Goal: Task Accomplishment & Management: Manage account settings

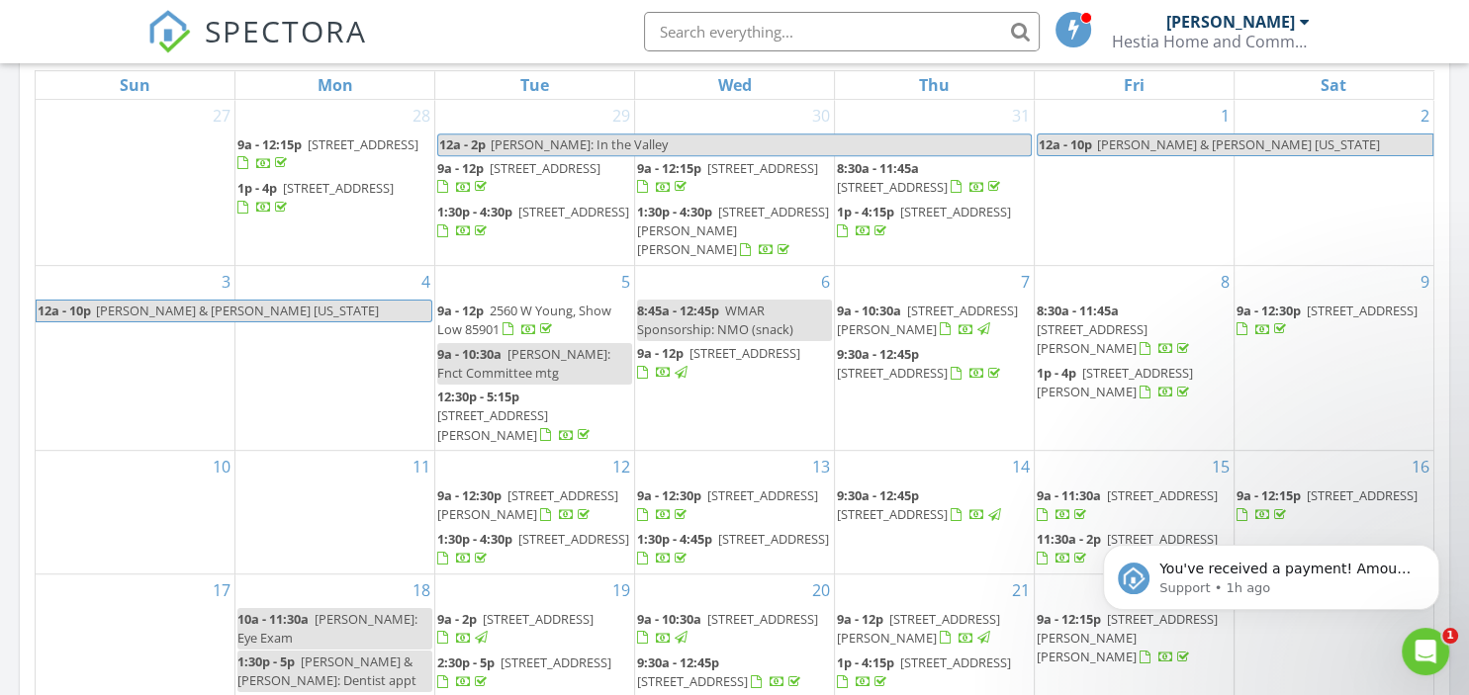
scroll to position [417, 0]
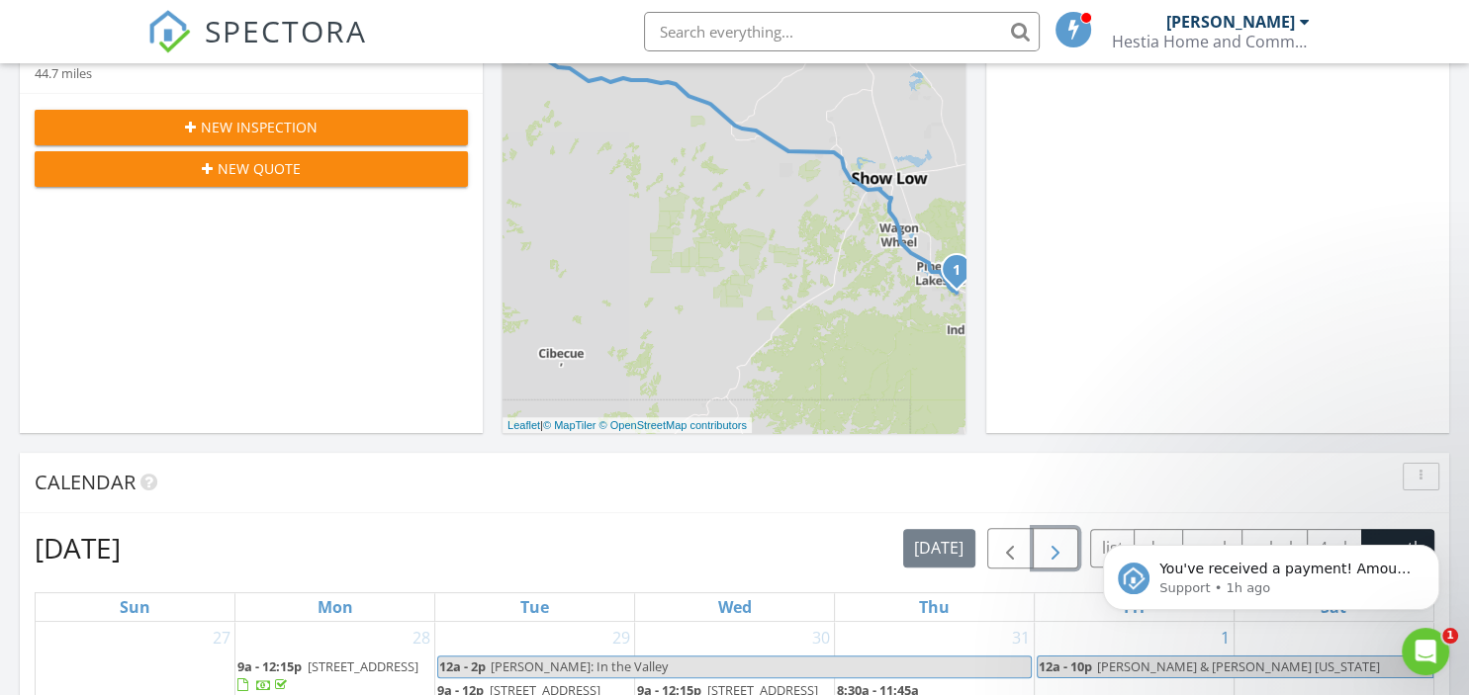
click at [1055, 561] on span "button" at bounding box center [1056, 549] width 24 height 24
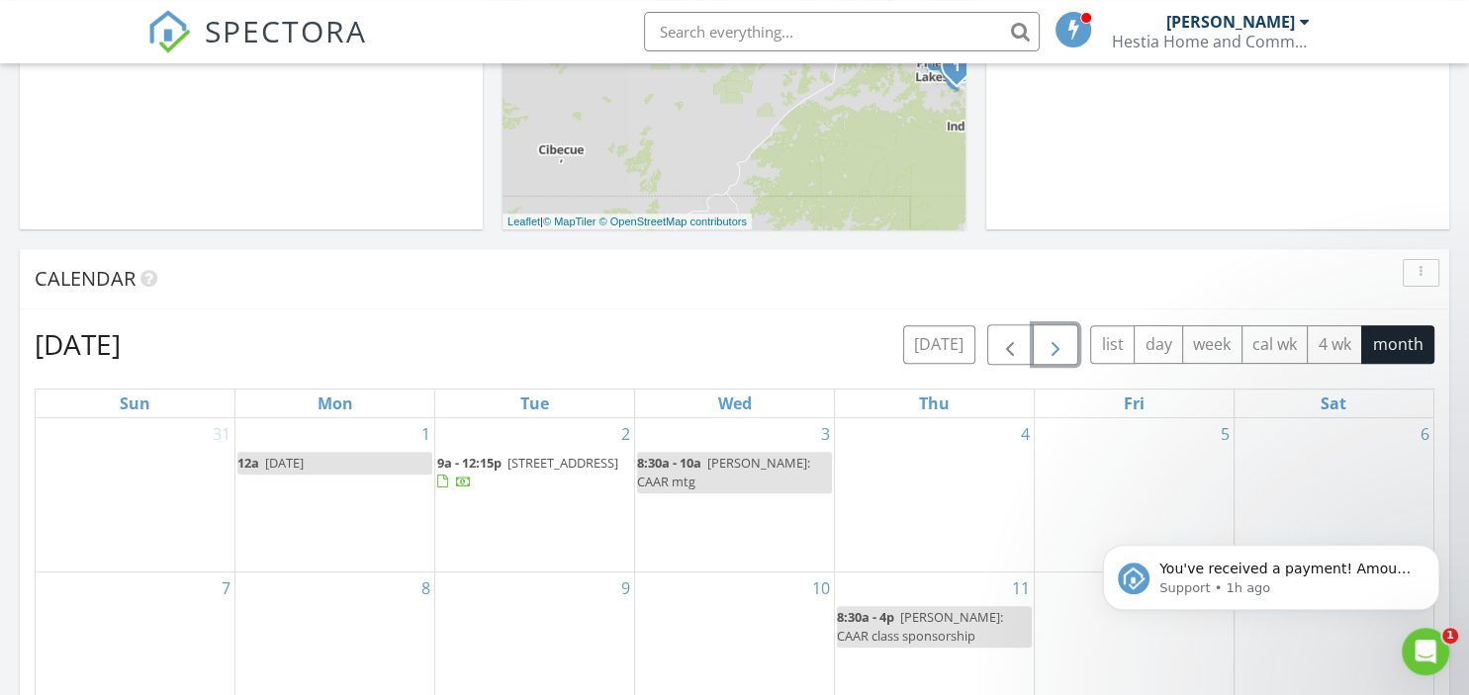
scroll to position [731, 0]
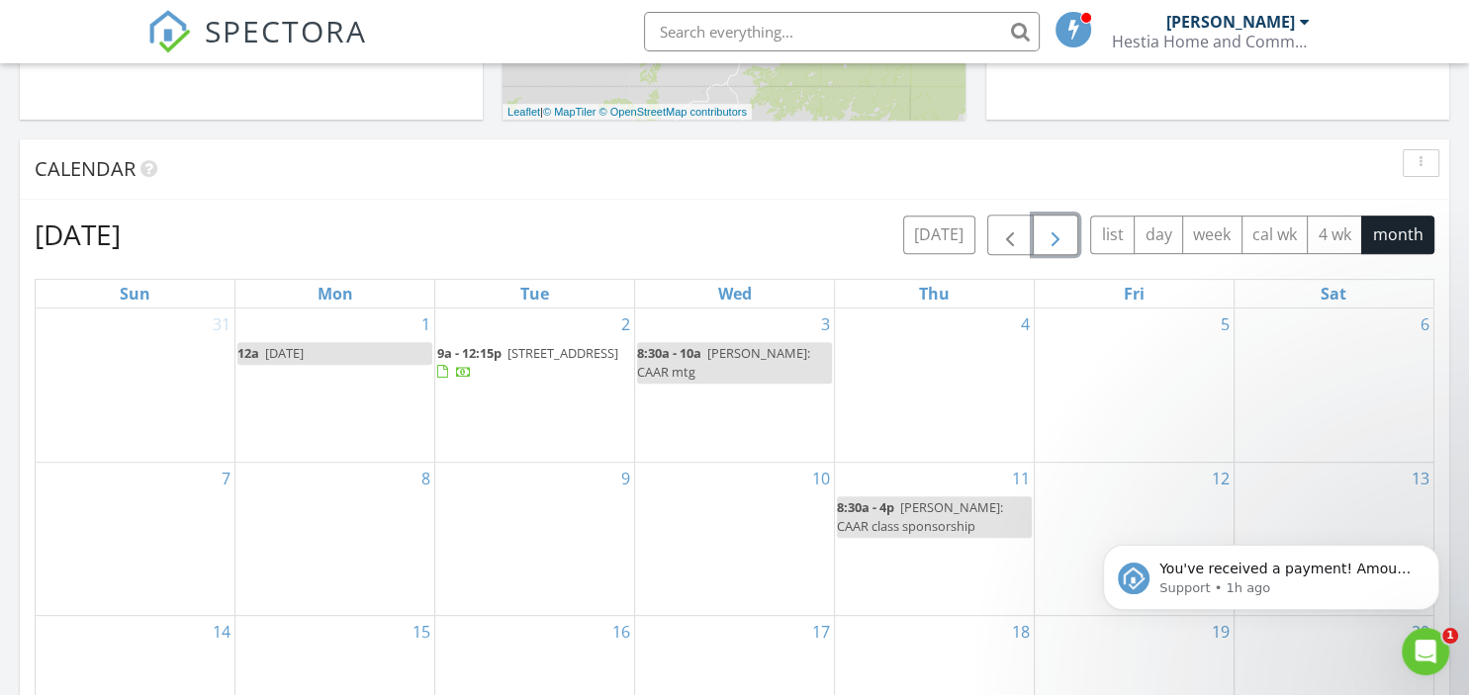
click at [534, 362] on span "6954 Starlight Ridge P, Wagon Wheel 85929" at bounding box center [562, 353] width 111 height 18
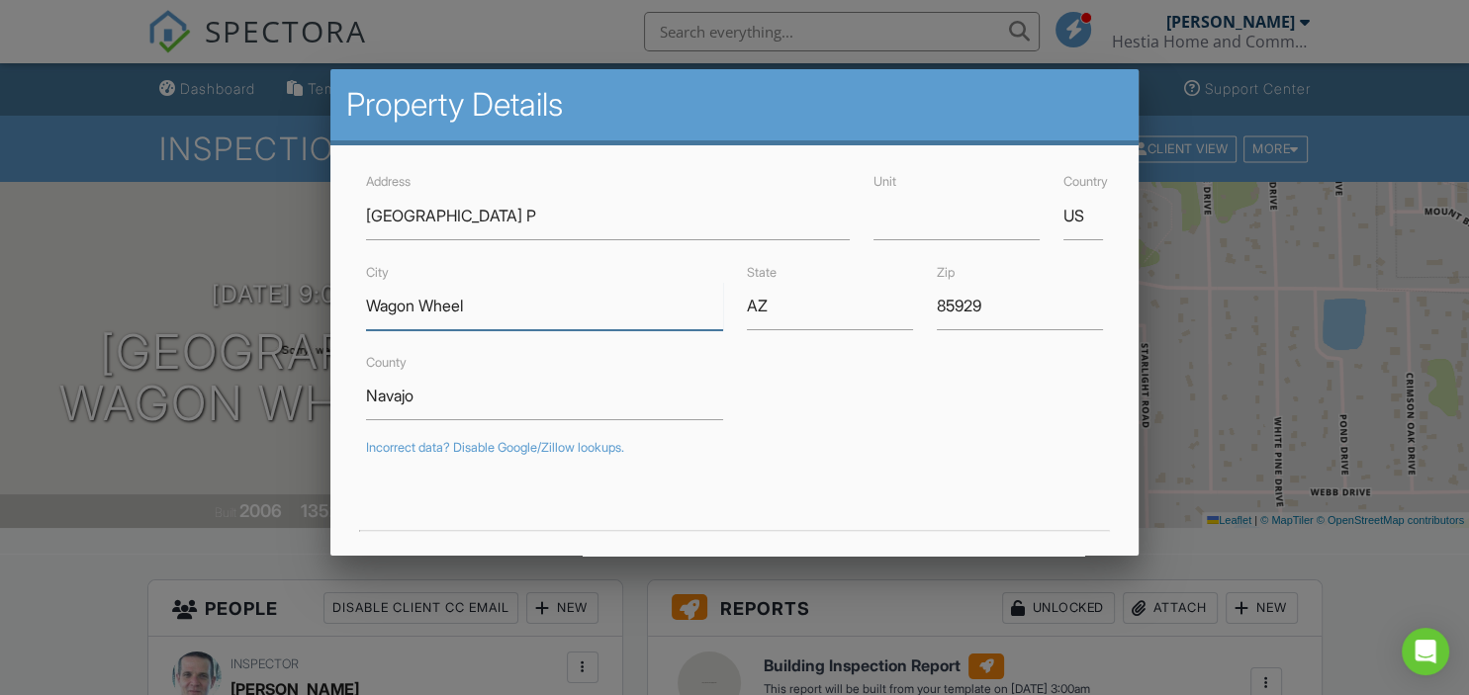
drag, startPoint x: 475, startPoint y: 304, endPoint x: 350, endPoint y: 288, distance: 125.6
click at [366, 288] on input "Wagon Wheel" at bounding box center [544, 306] width 356 height 48
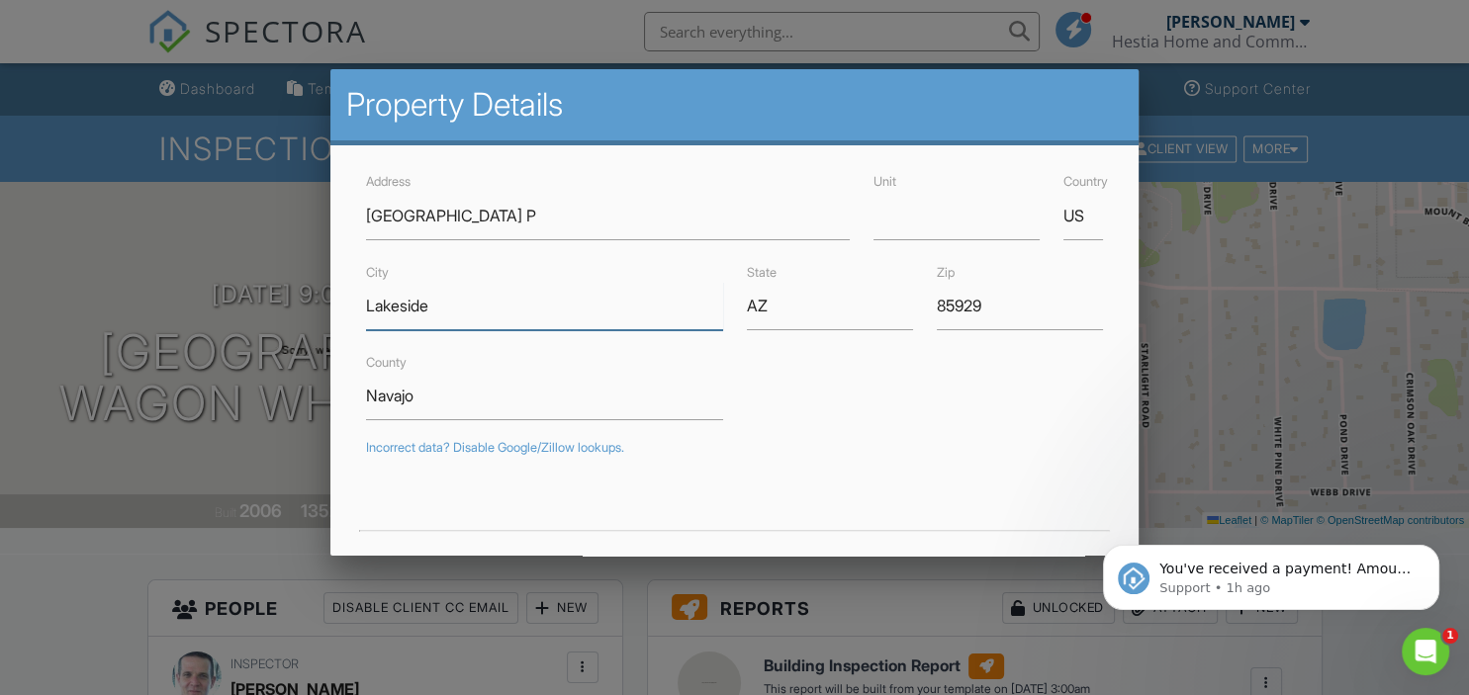
type input "Lakeside"
click at [527, 207] on input "6954 Starlight Ridge P" at bounding box center [607, 216] width 483 height 48
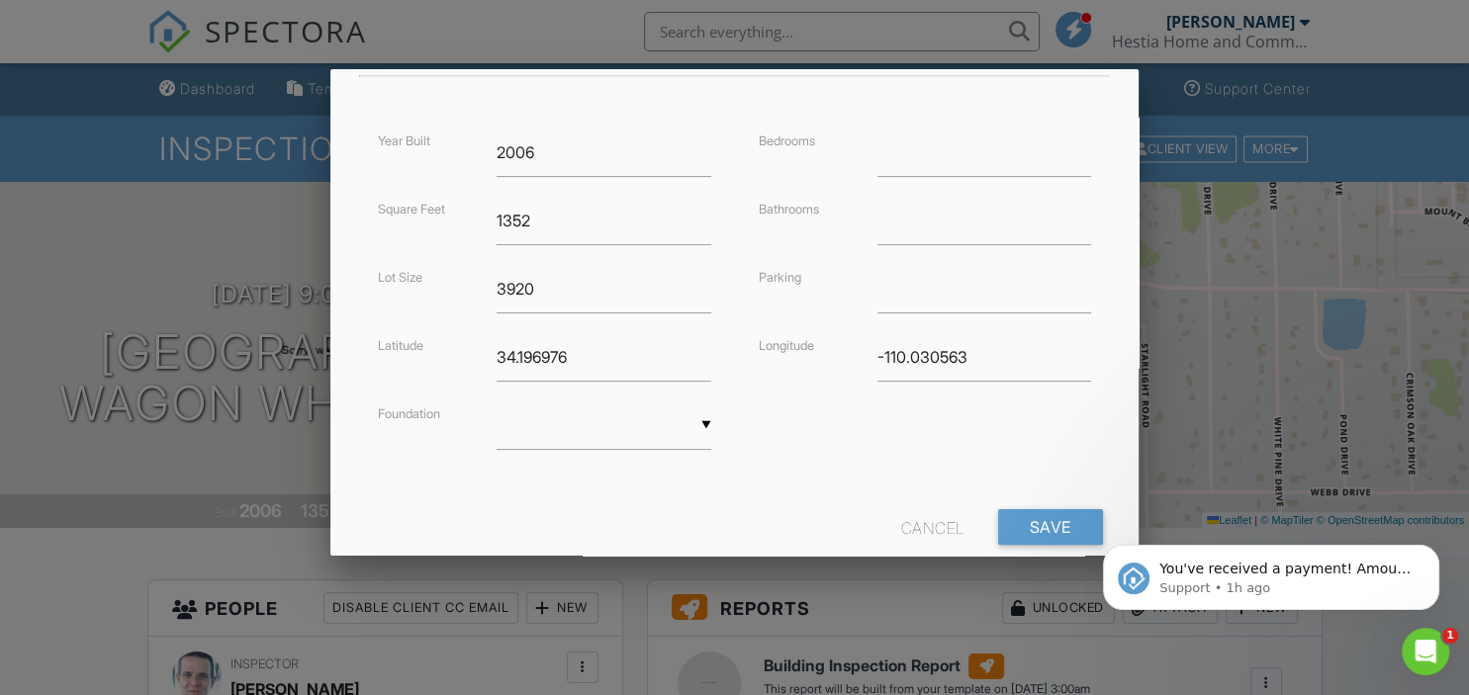
scroll to position [500, 0]
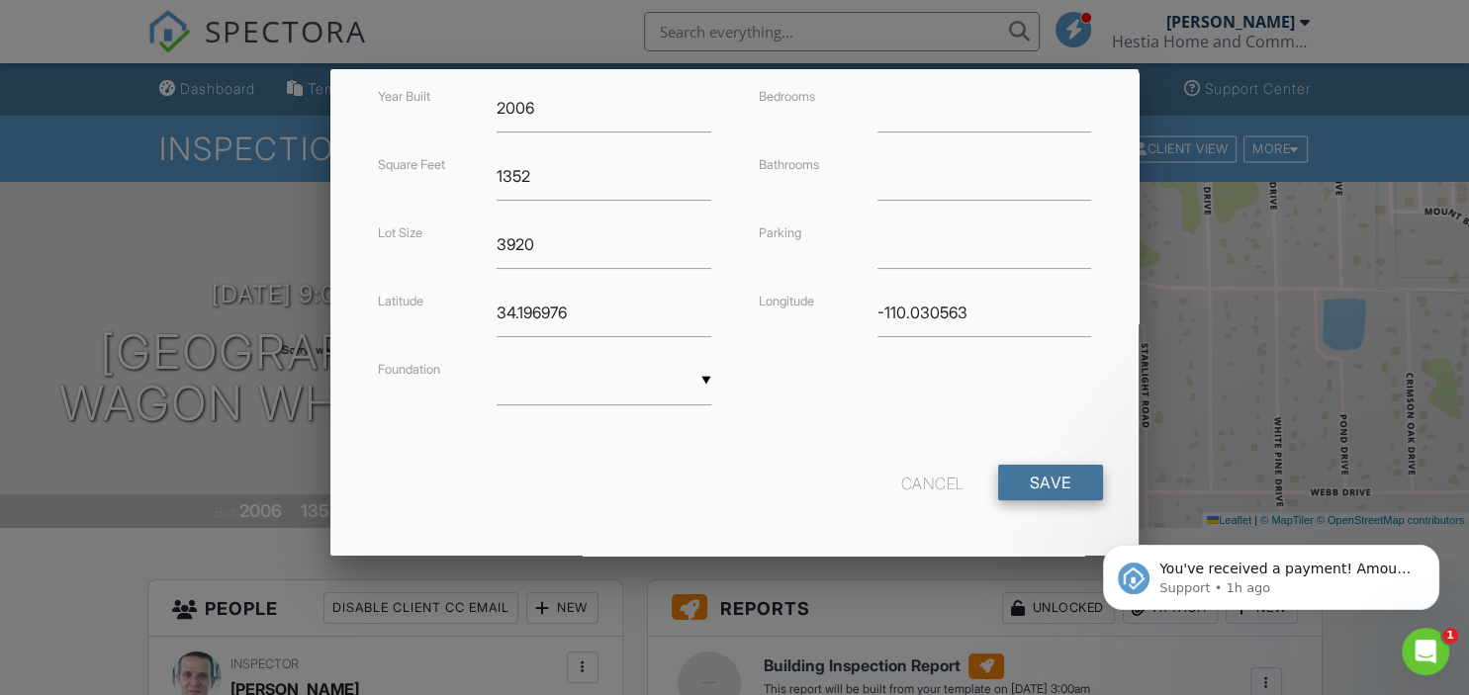
type input "6954 Starlight Ridge Rd"
click at [1052, 486] on input "Save" at bounding box center [1050, 483] width 105 height 36
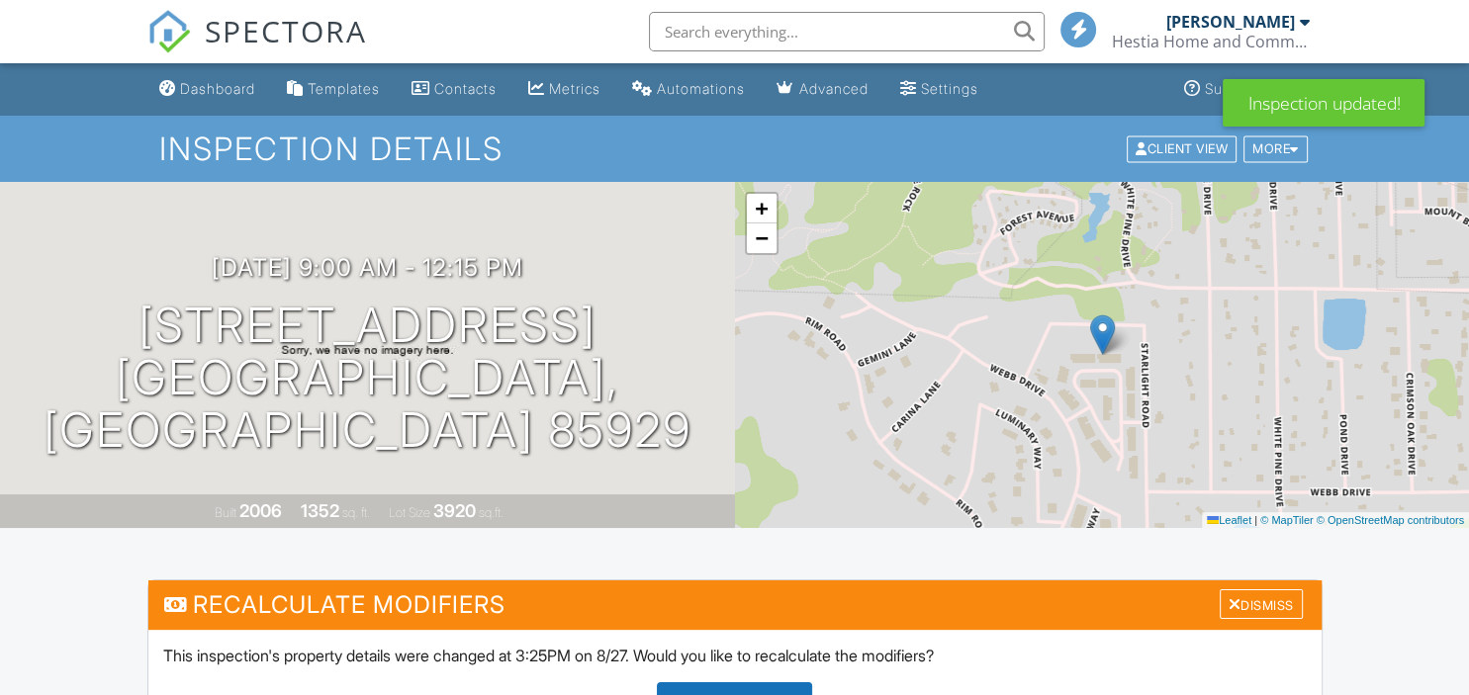
scroll to position [313, 0]
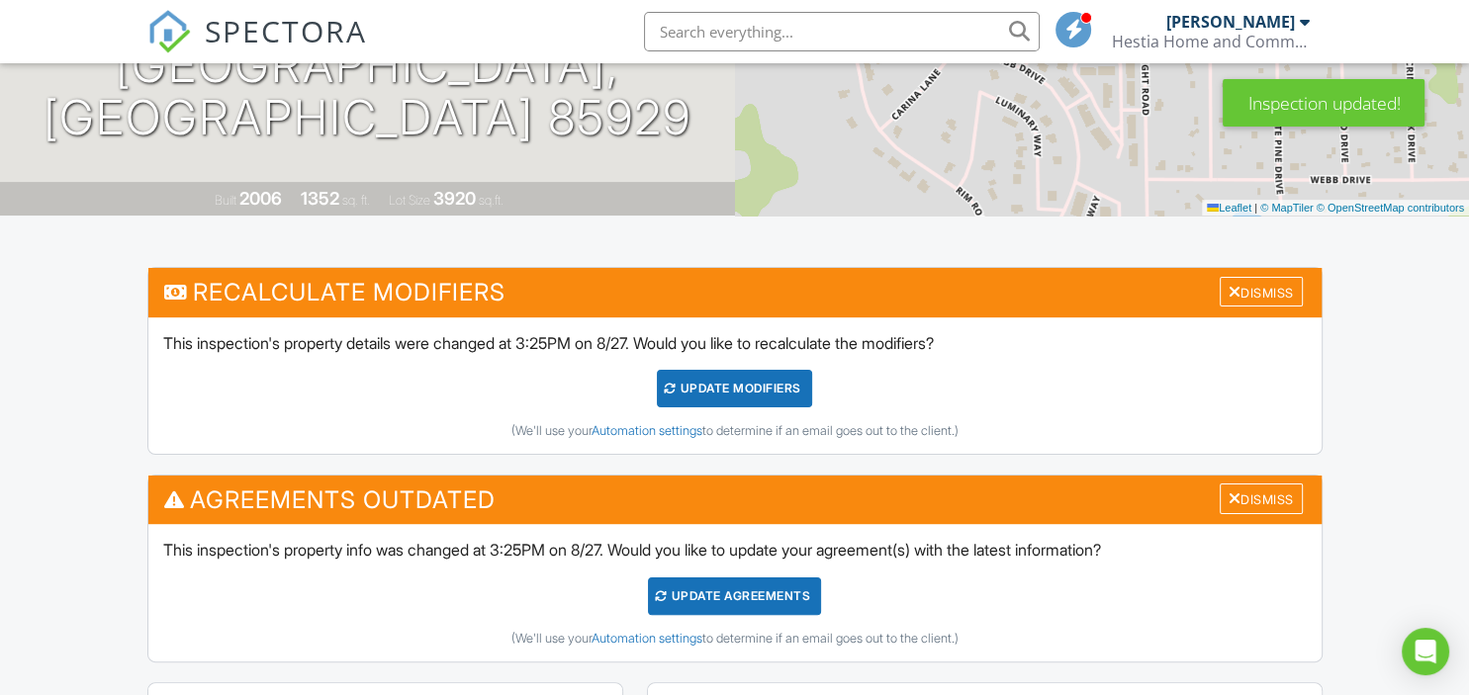
click at [726, 400] on div "UPDATE Modifiers" at bounding box center [734, 389] width 155 height 38
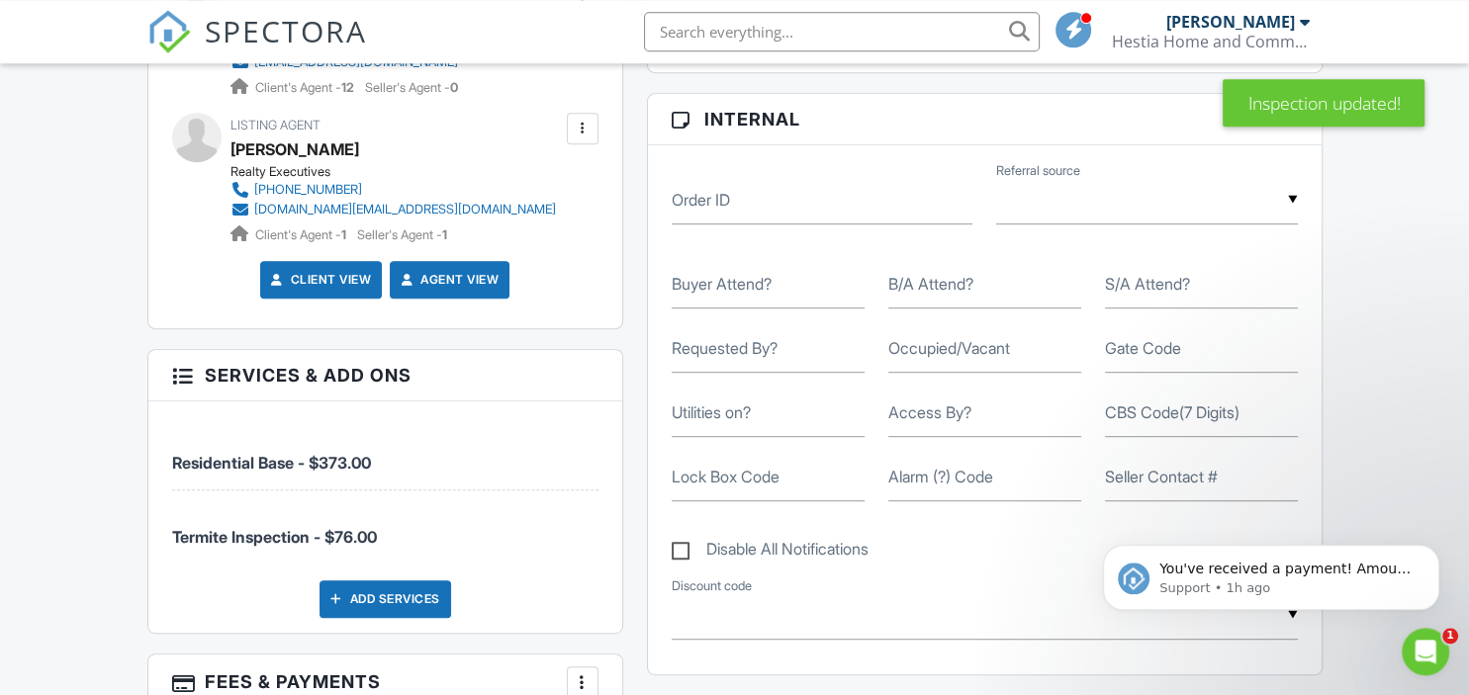
scroll to position [1148, 0]
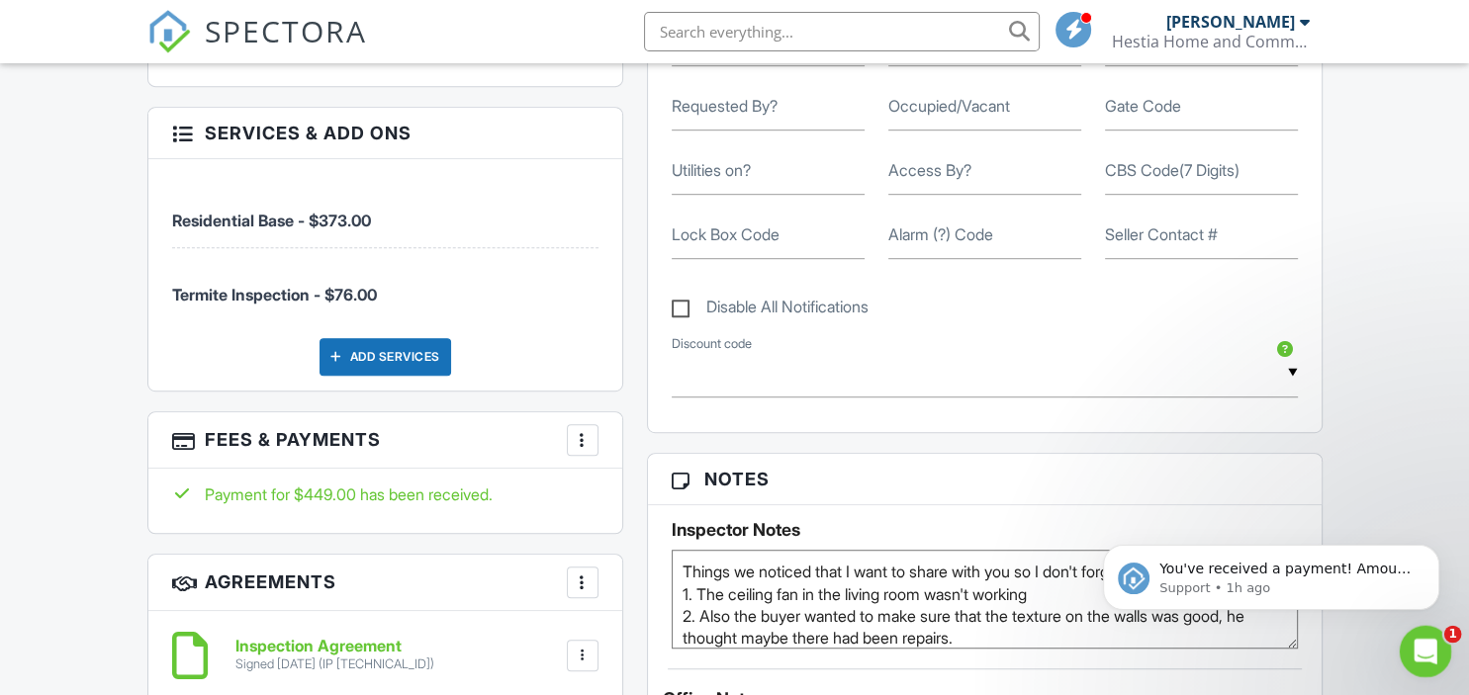
click at [1418, 653] on icon "Open Intercom Messenger" at bounding box center [1423, 649] width 33 height 33
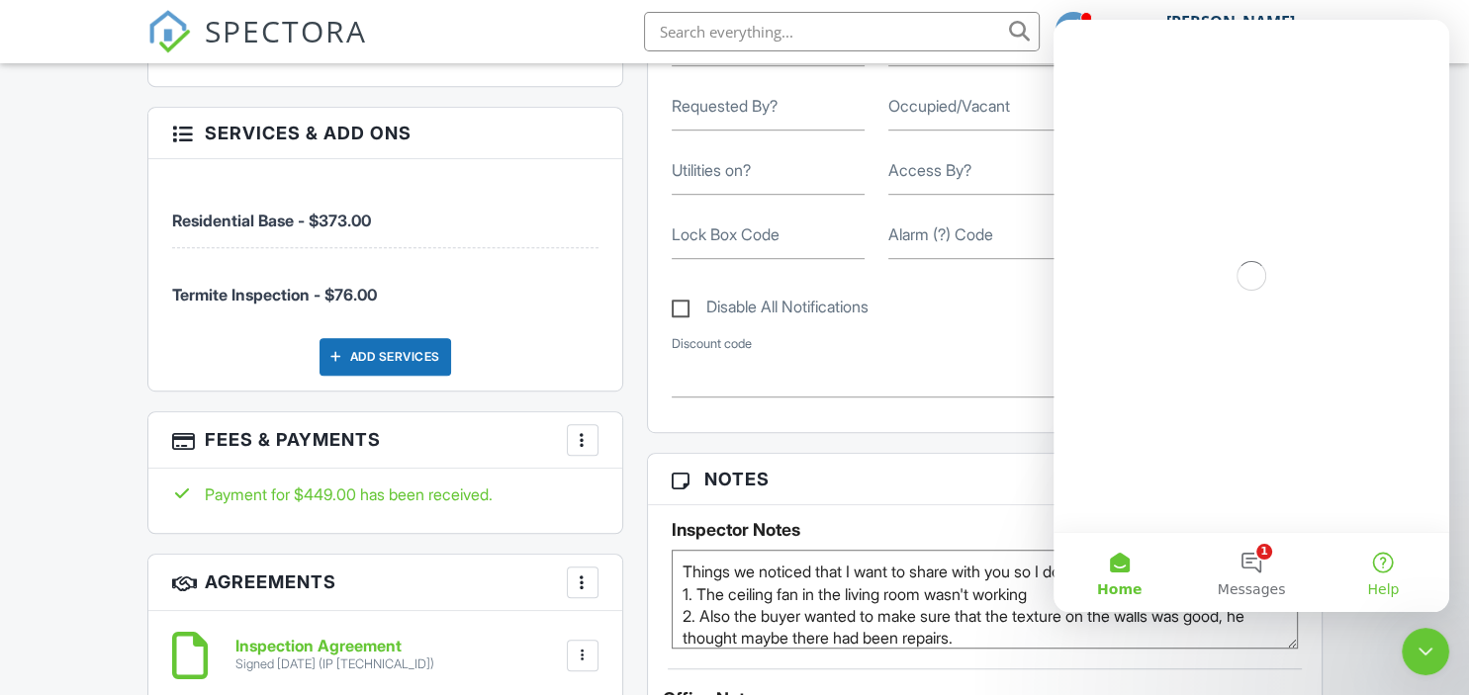
scroll to position [0, 0]
click at [1261, 557] on button "1 Messages" at bounding box center [1251, 572] width 132 height 79
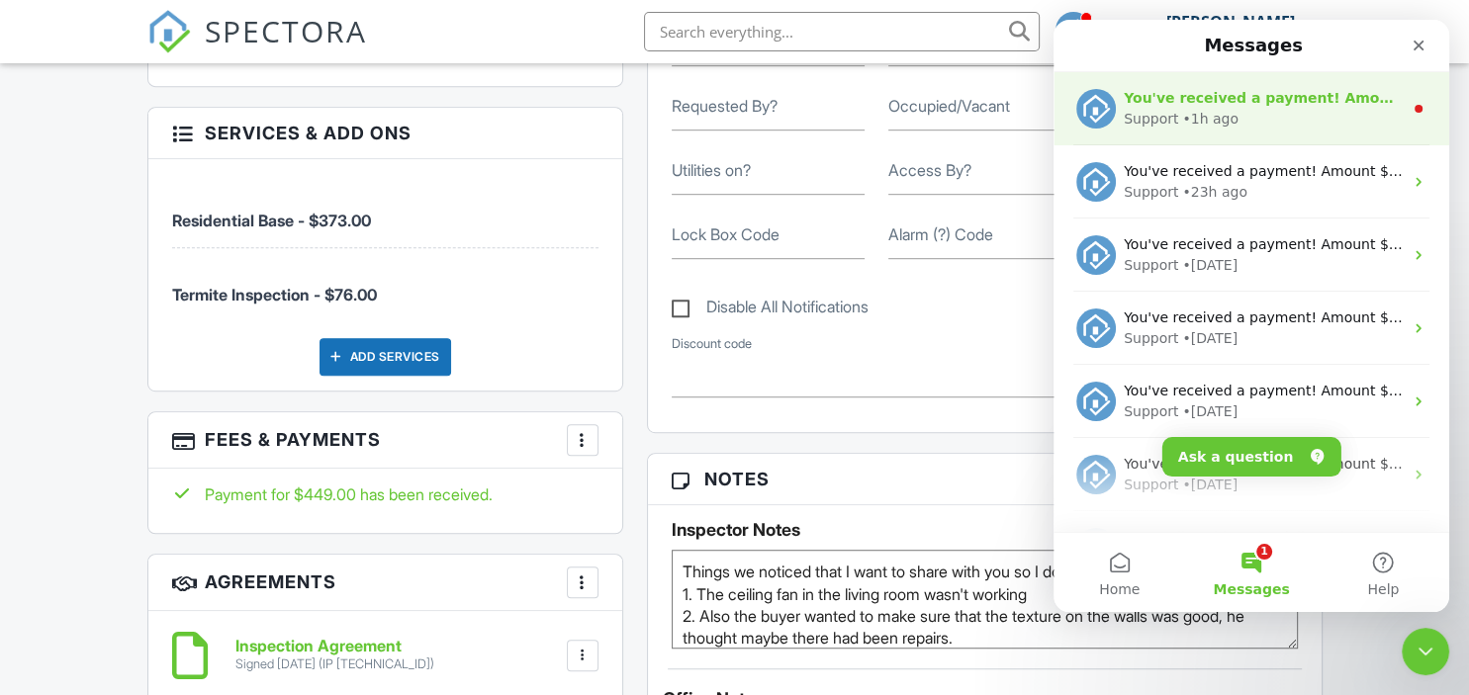
click at [1172, 112] on div "Support" at bounding box center [1151, 119] width 54 height 21
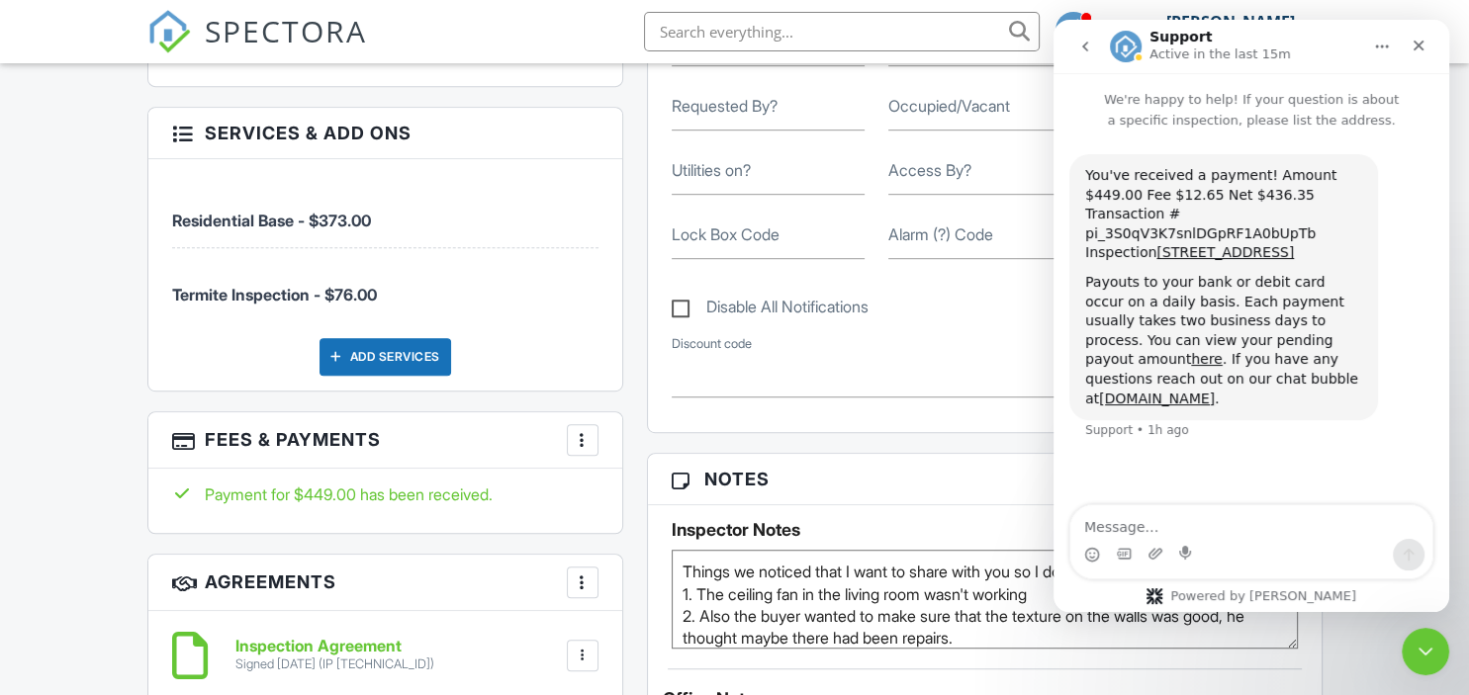
click at [1079, 46] on icon "go back" at bounding box center [1085, 47] width 16 height 16
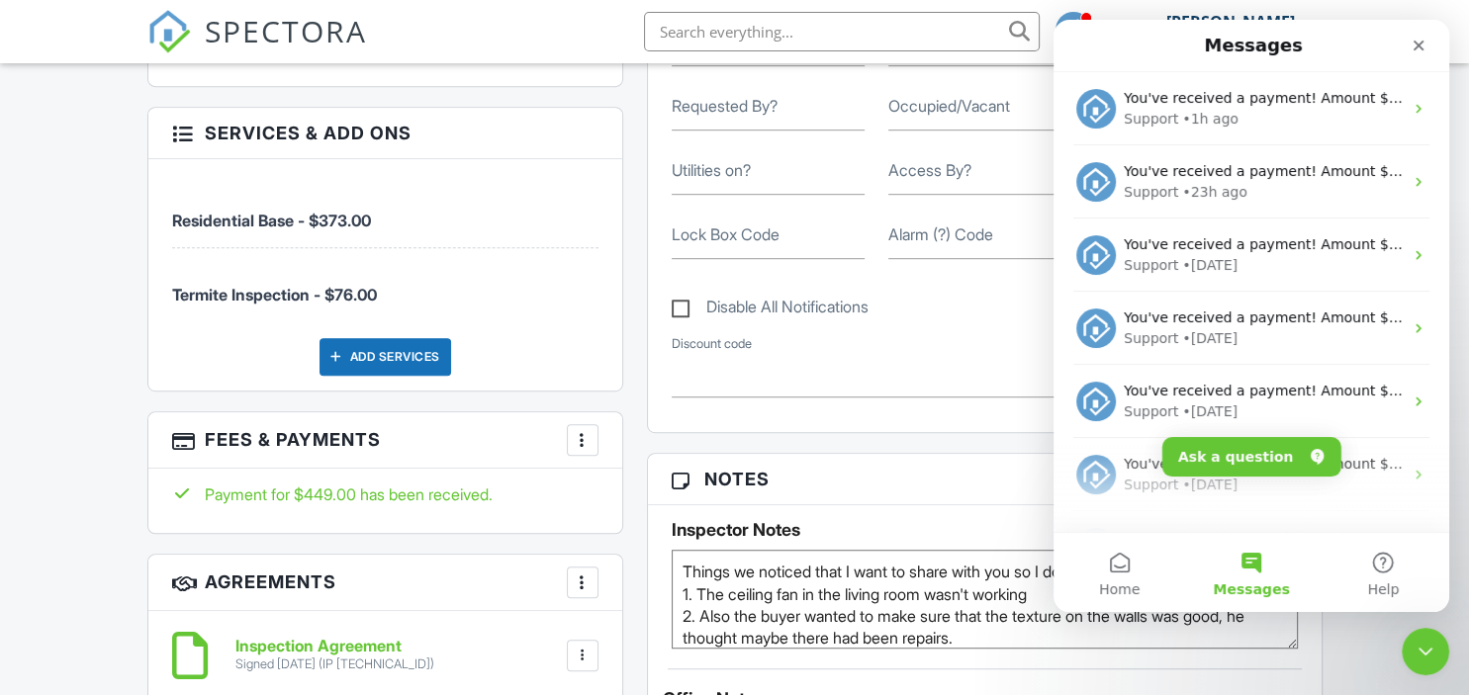
scroll to position [26, 0]
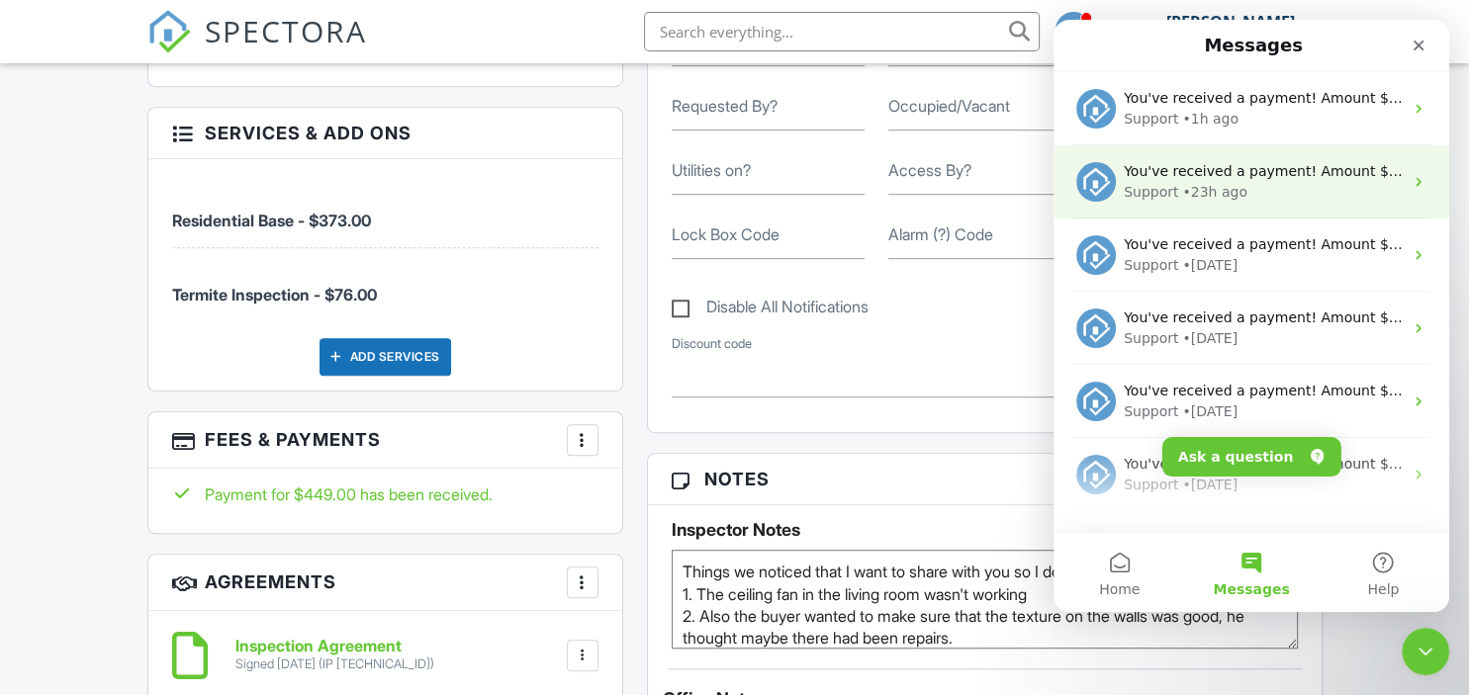
click at [1240, 186] on div "Support • 23h ago" at bounding box center [1263, 192] width 279 height 21
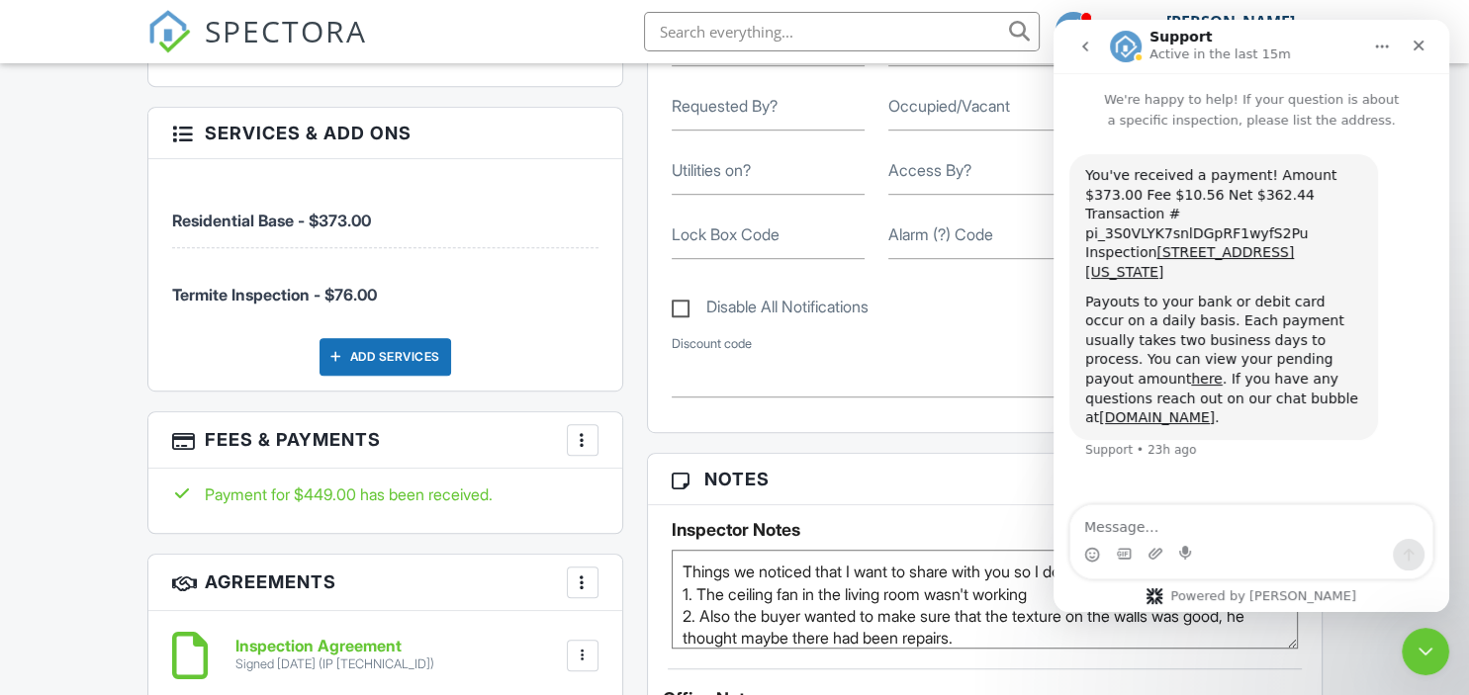
click at [1083, 50] on icon "go back" at bounding box center [1085, 47] width 16 height 16
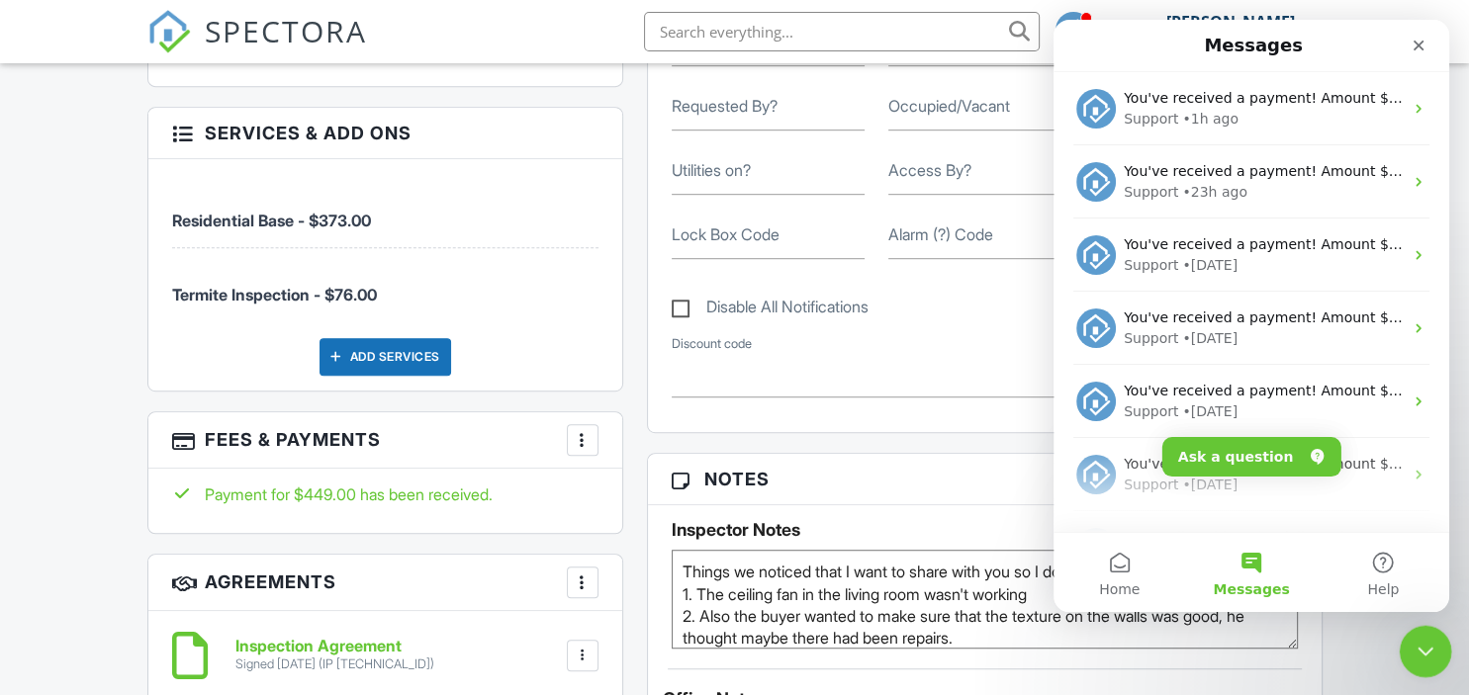
drag, startPoint x: 1425, startPoint y: 639, endPoint x: 1415, endPoint y: 631, distance: 13.5
click at [1421, 640] on icon "Close Intercom Messenger" at bounding box center [1423, 649] width 24 height 24
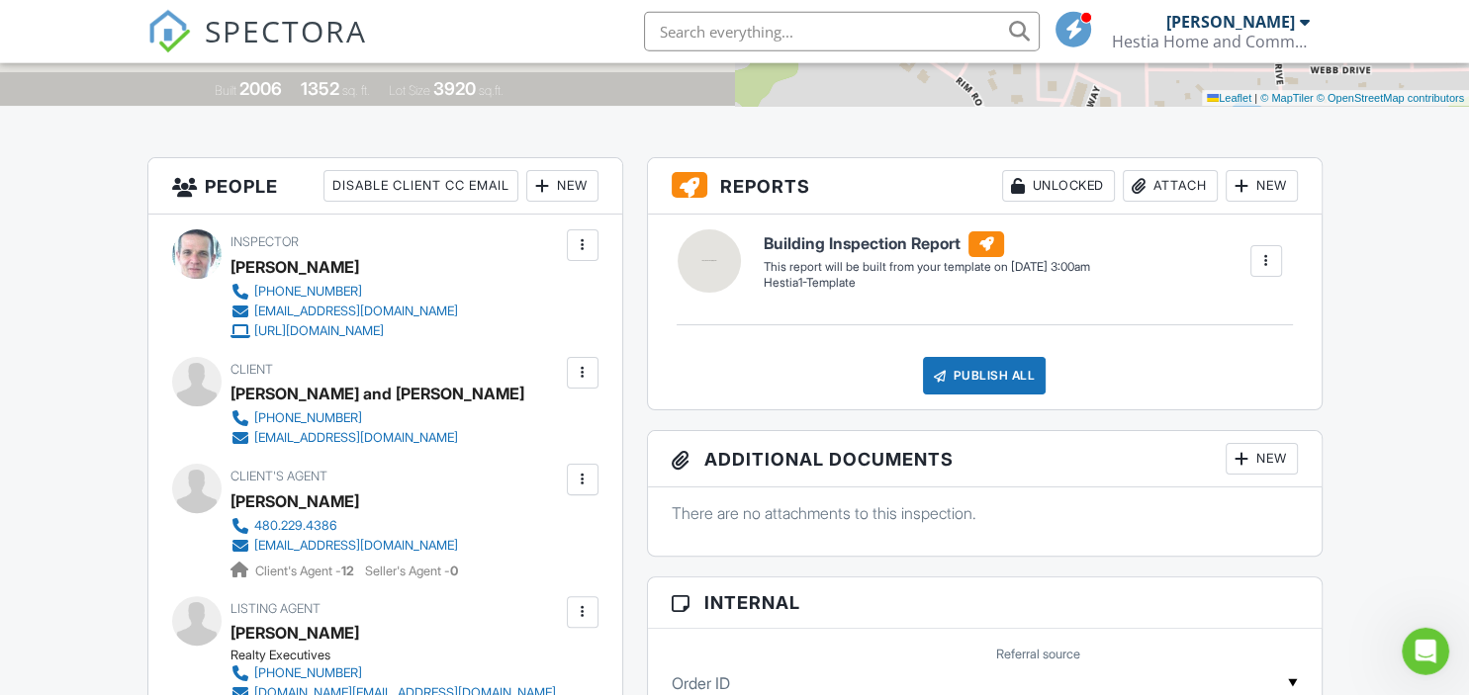
scroll to position [731, 0]
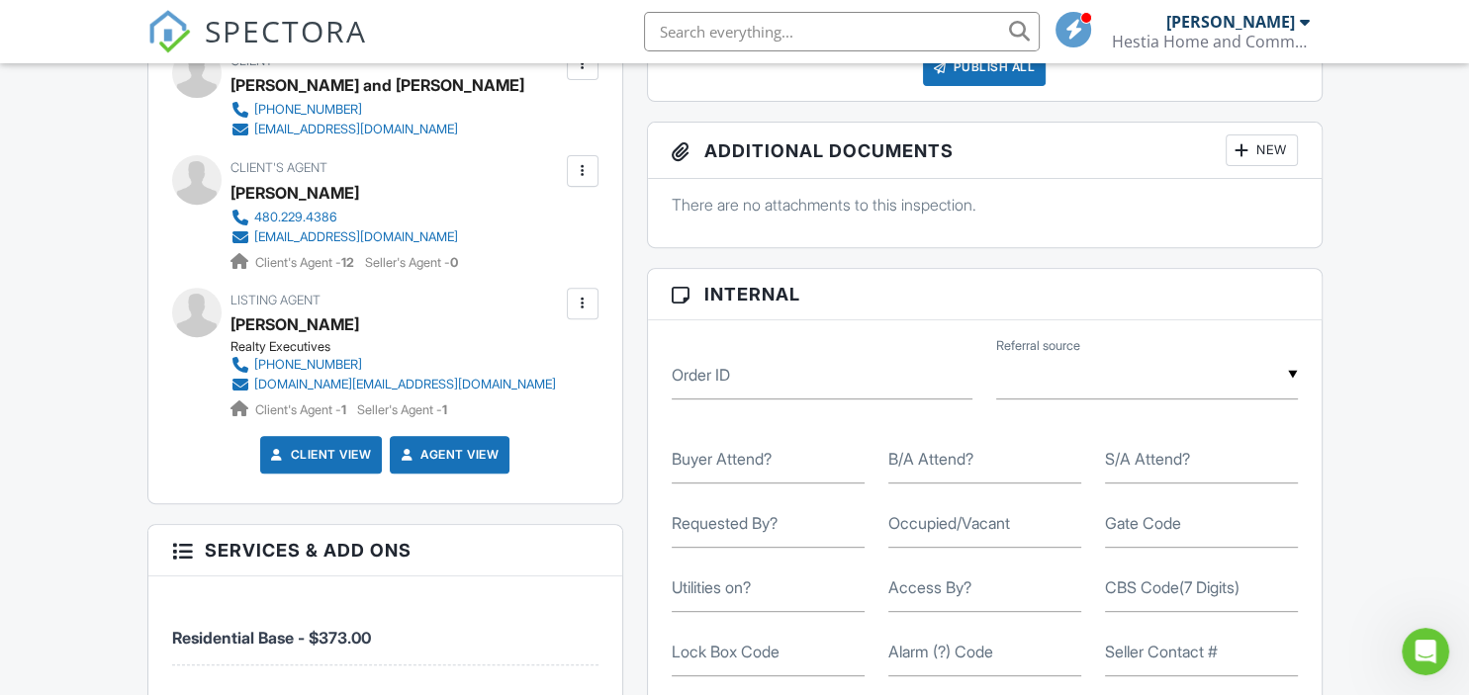
click at [926, 464] on label "B/A Attend?" at bounding box center [930, 459] width 85 height 22
click at [926, 464] on input "B/A Attend?" at bounding box center [984, 459] width 193 height 48
type input "Yes"
click at [982, 532] on label "Occupied/Vacant" at bounding box center [949, 523] width 122 height 22
click at [982, 532] on input "Occupied/Vacant" at bounding box center [984, 524] width 193 height 48
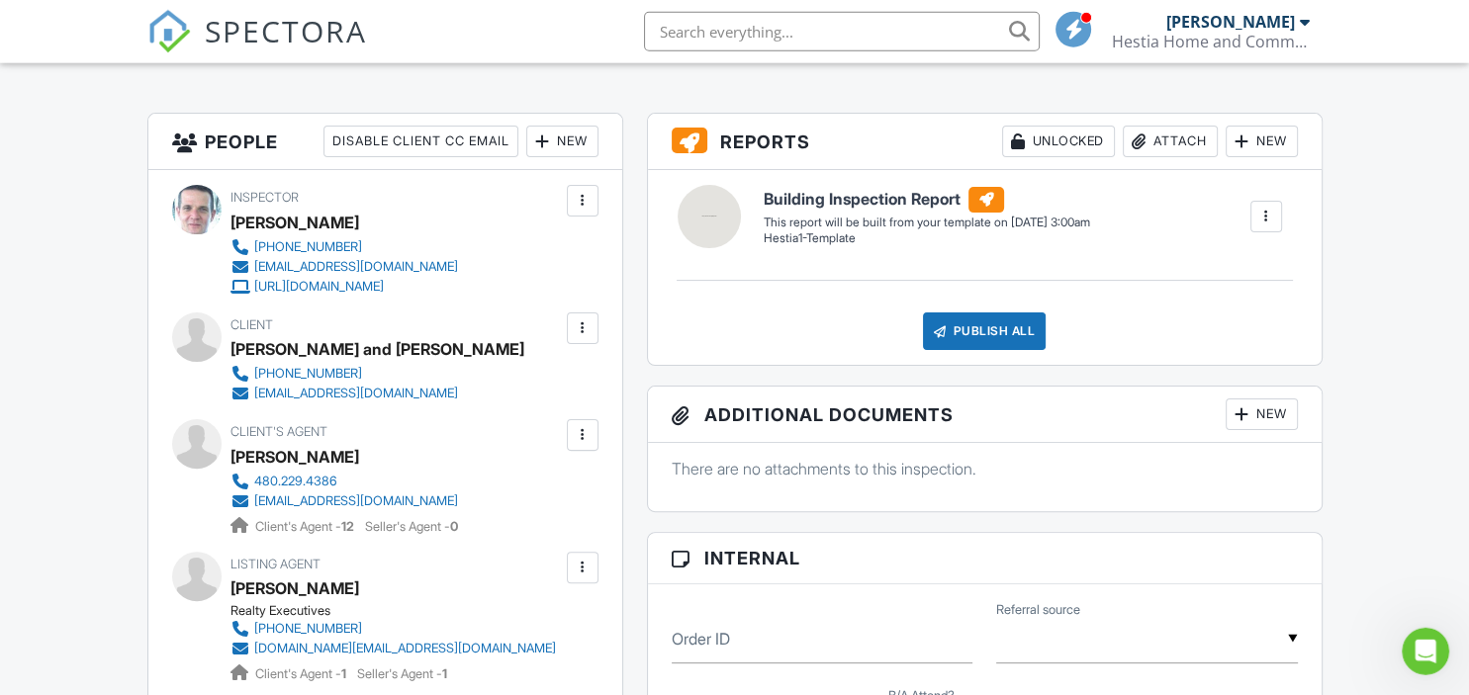
scroll to position [313, 0]
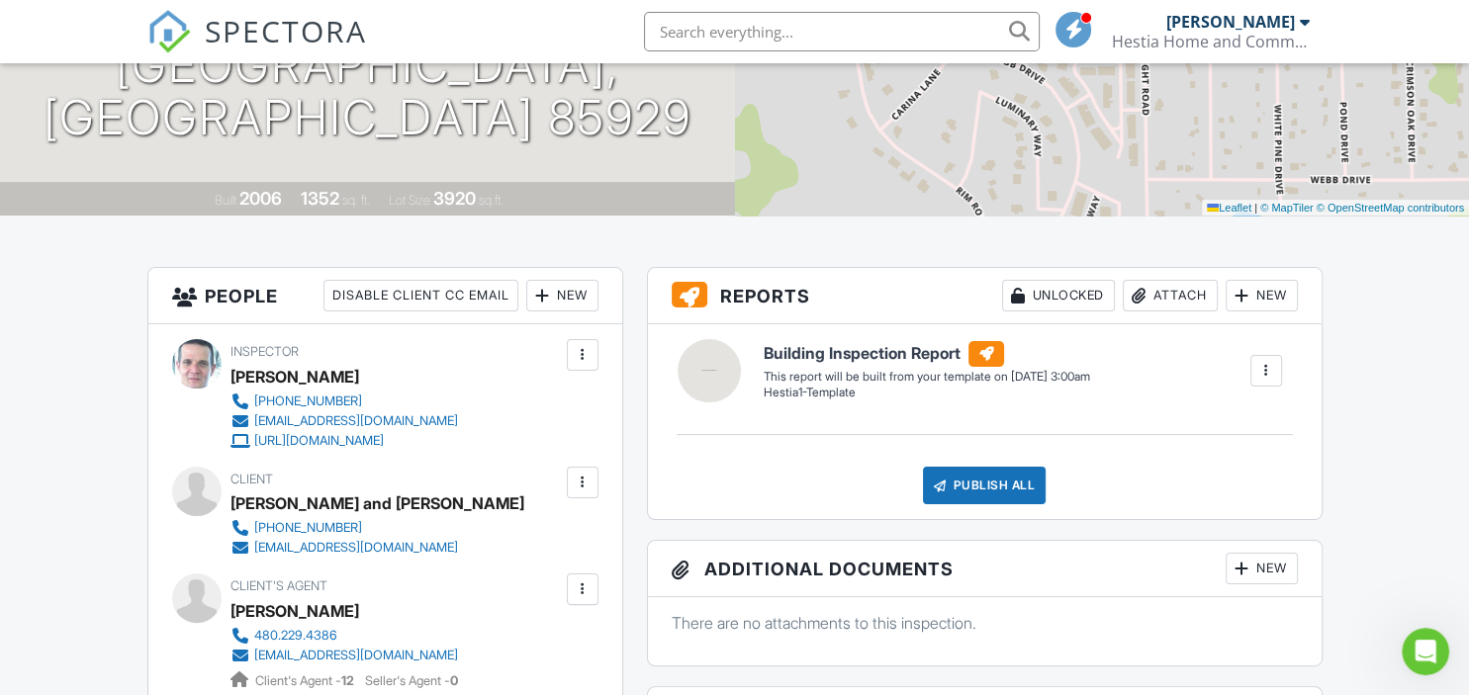
click at [1266, 370] on div at bounding box center [1266, 371] width 20 height 20
click at [1212, 424] on div "Build Now" at bounding box center [1226, 427] width 96 height 24
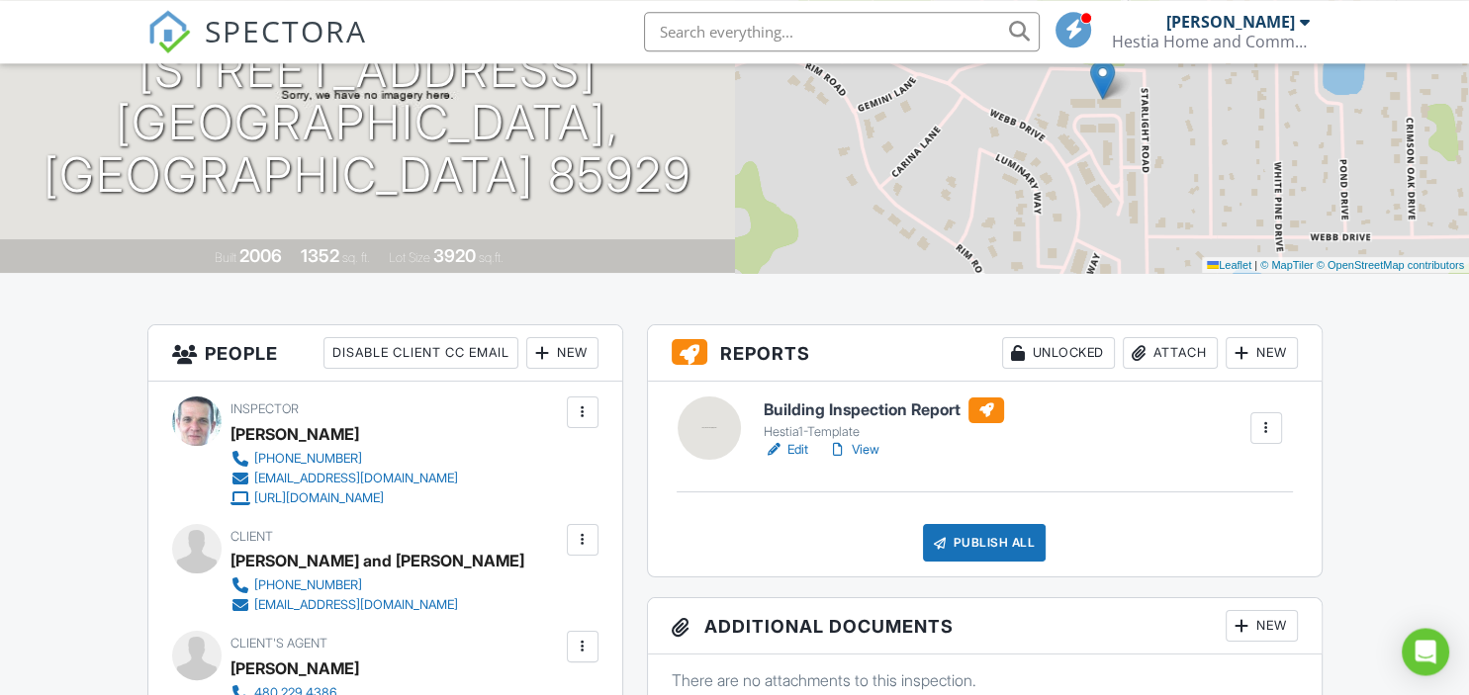
scroll to position [313, 0]
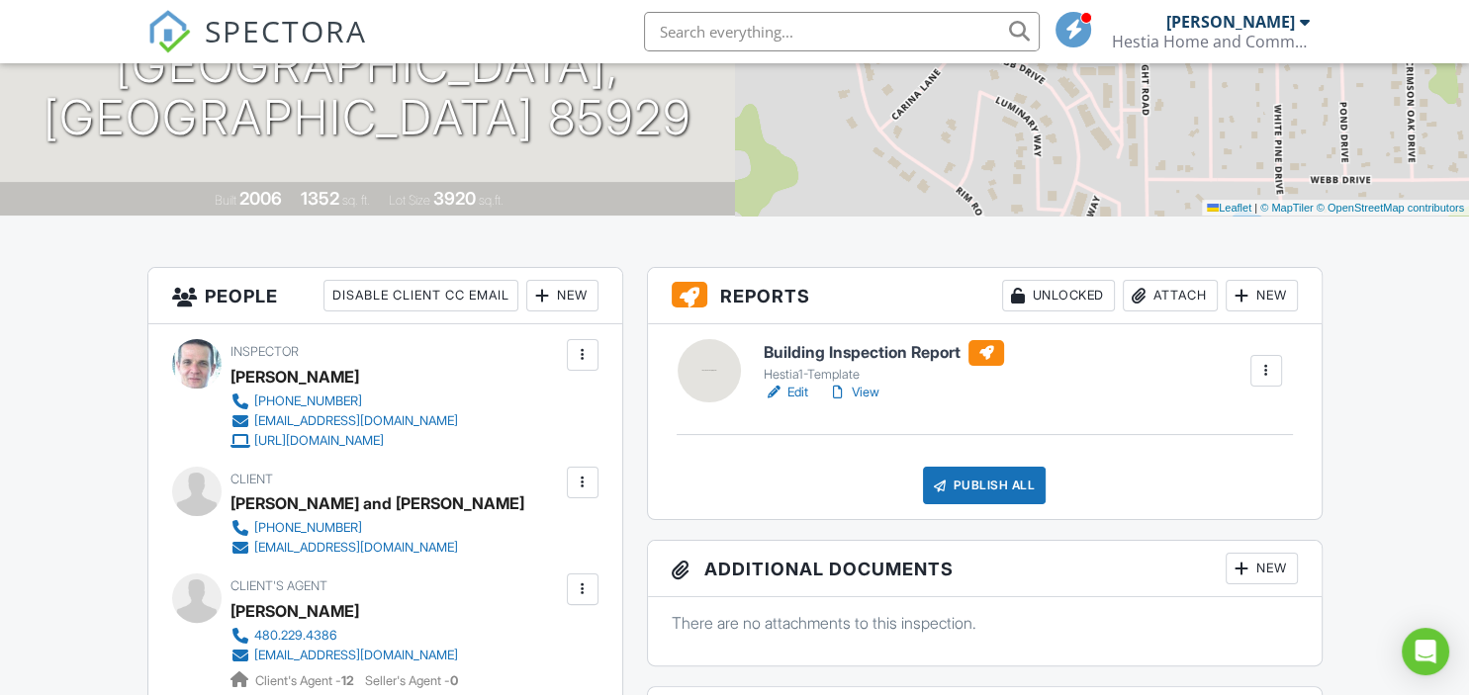
click at [793, 400] on link "Edit" at bounding box center [786, 393] width 45 height 20
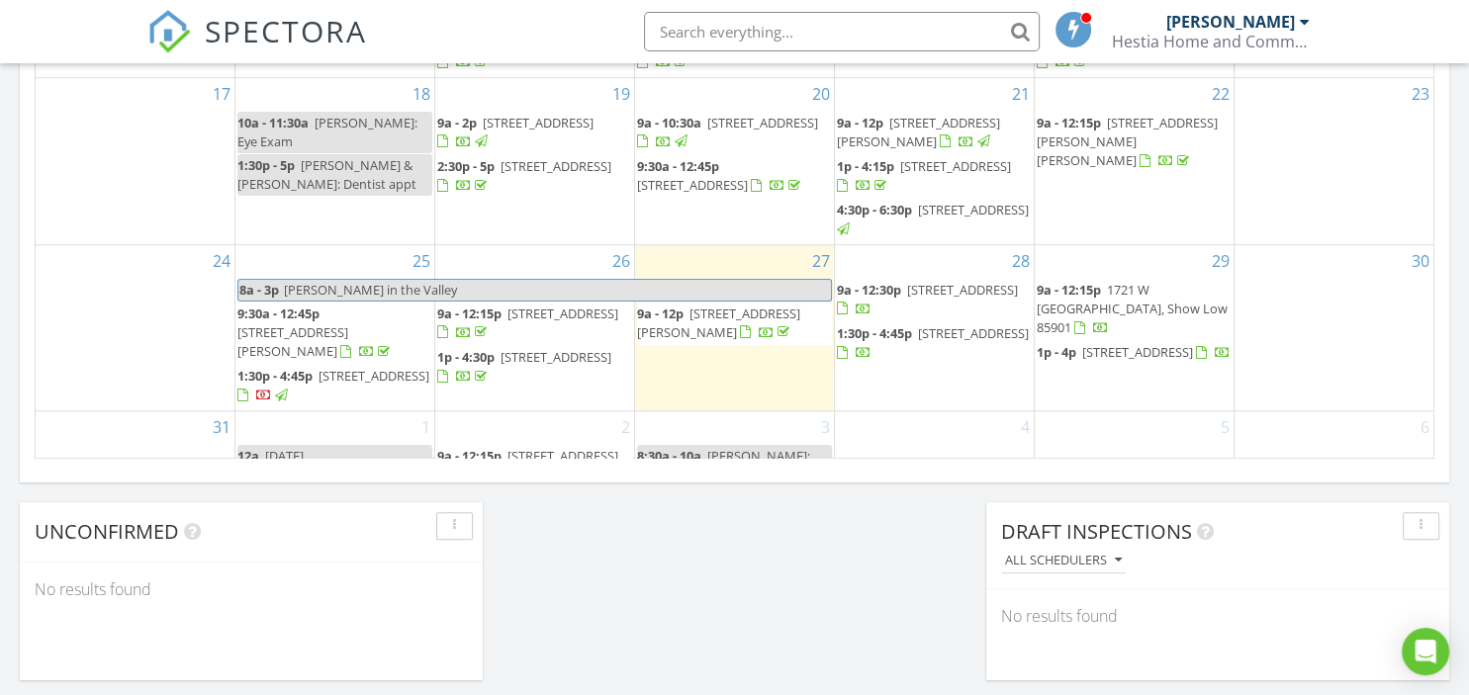
scroll to position [128, 0]
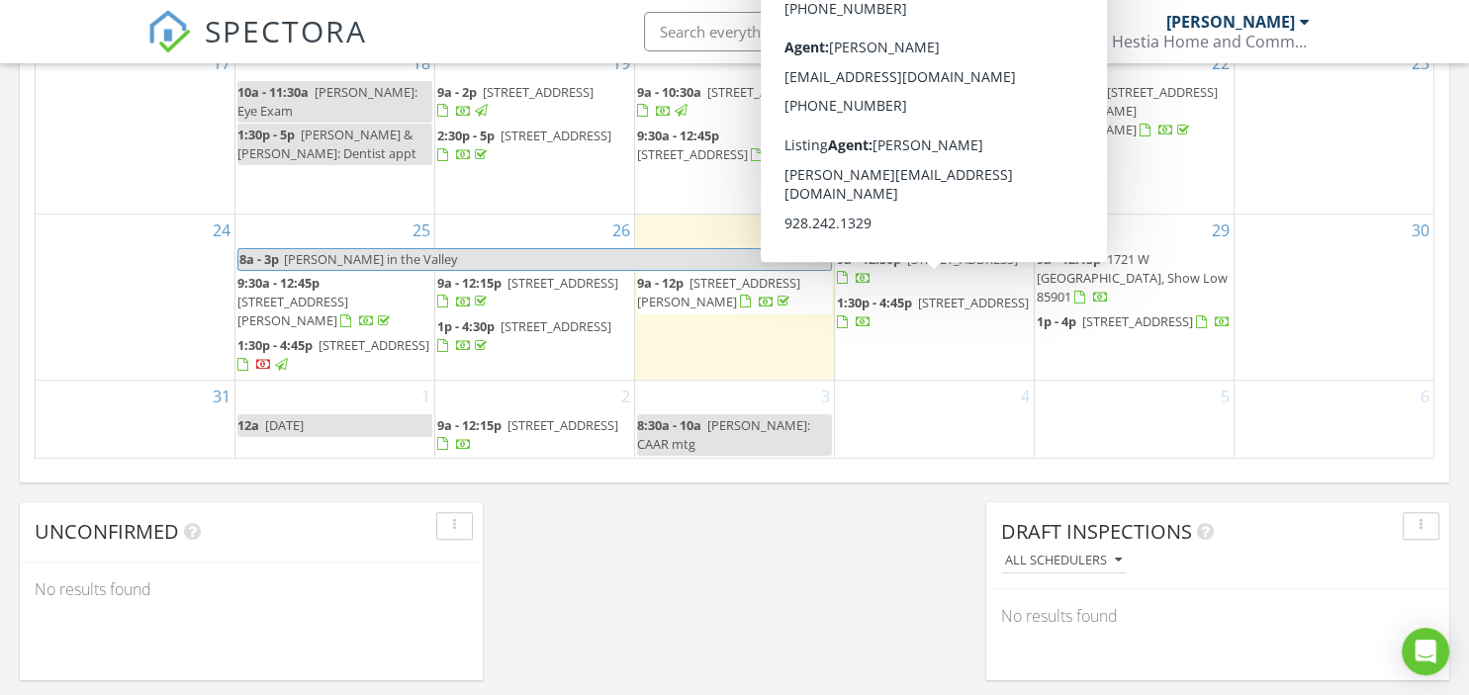
click at [907, 268] on span "[STREET_ADDRESS]" at bounding box center [962, 259] width 111 height 18
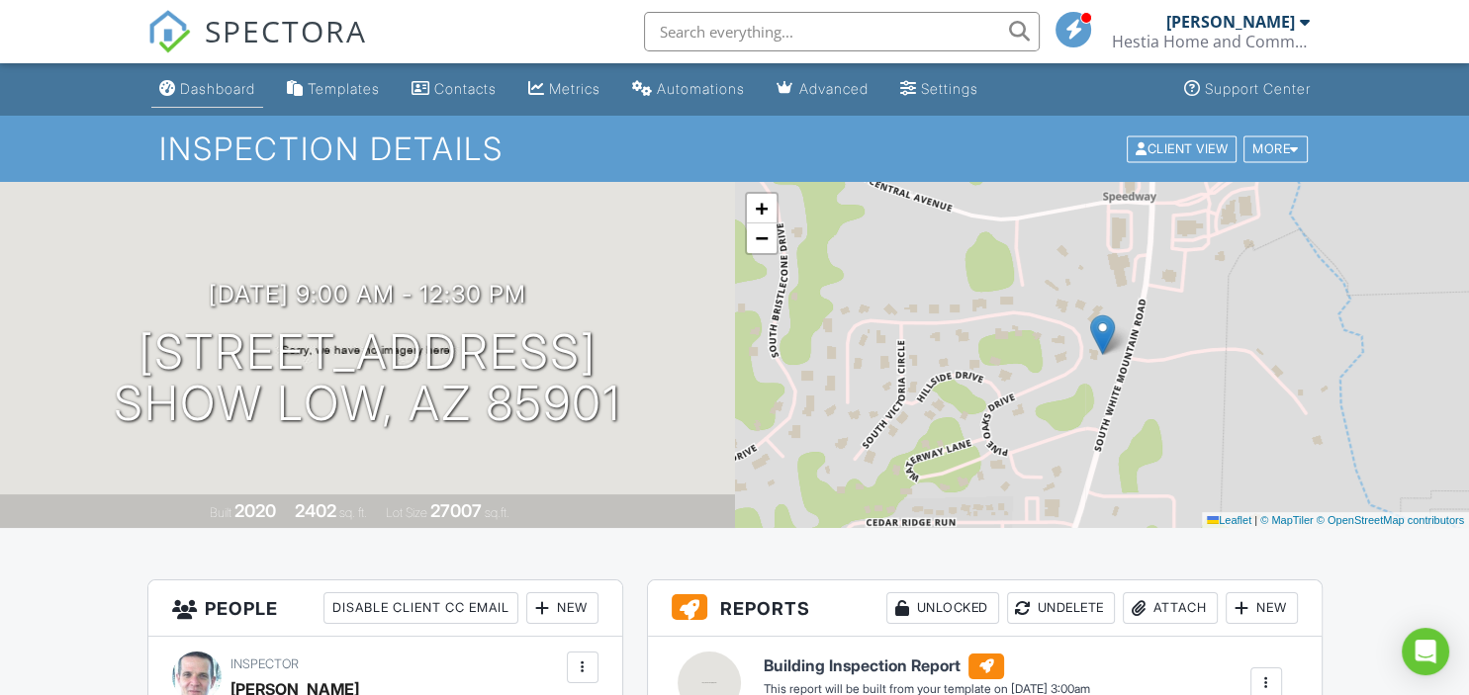
click at [219, 91] on div "Dashboard" at bounding box center [217, 88] width 75 height 17
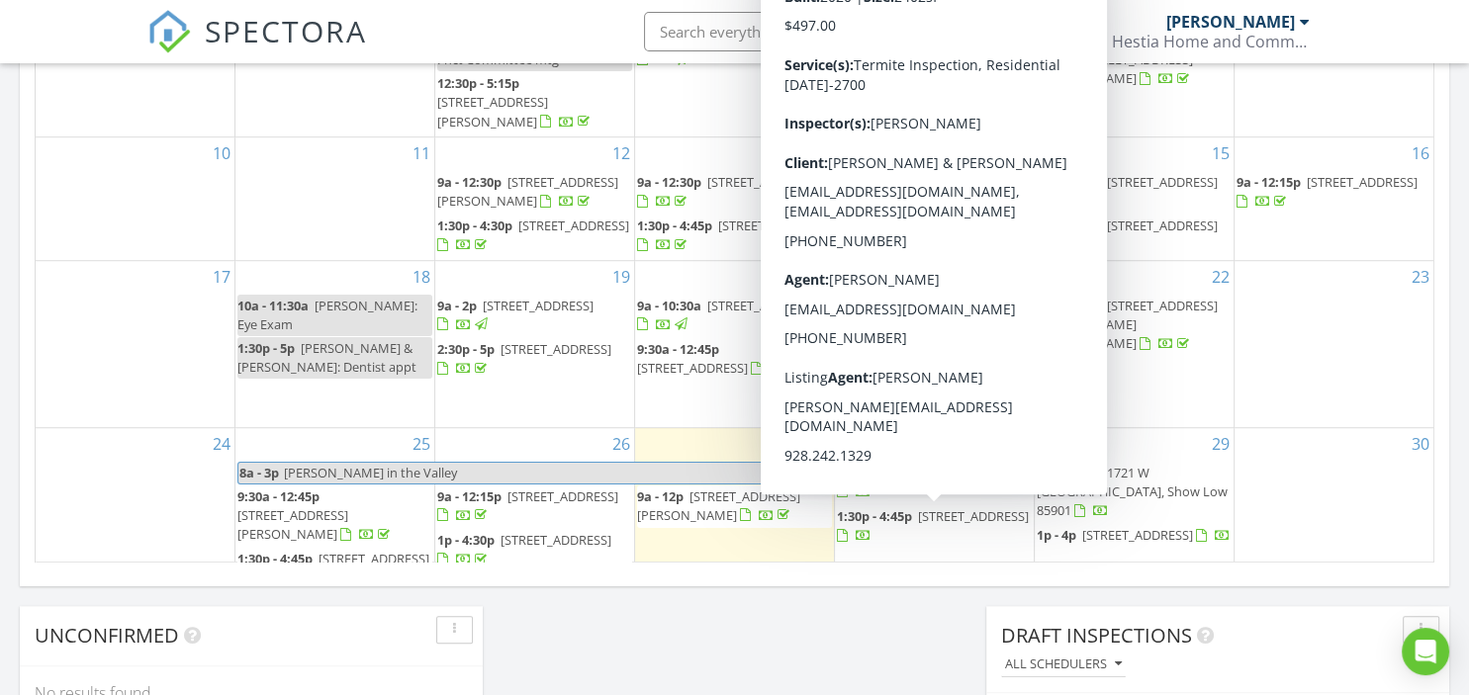
scroll to position [128, 0]
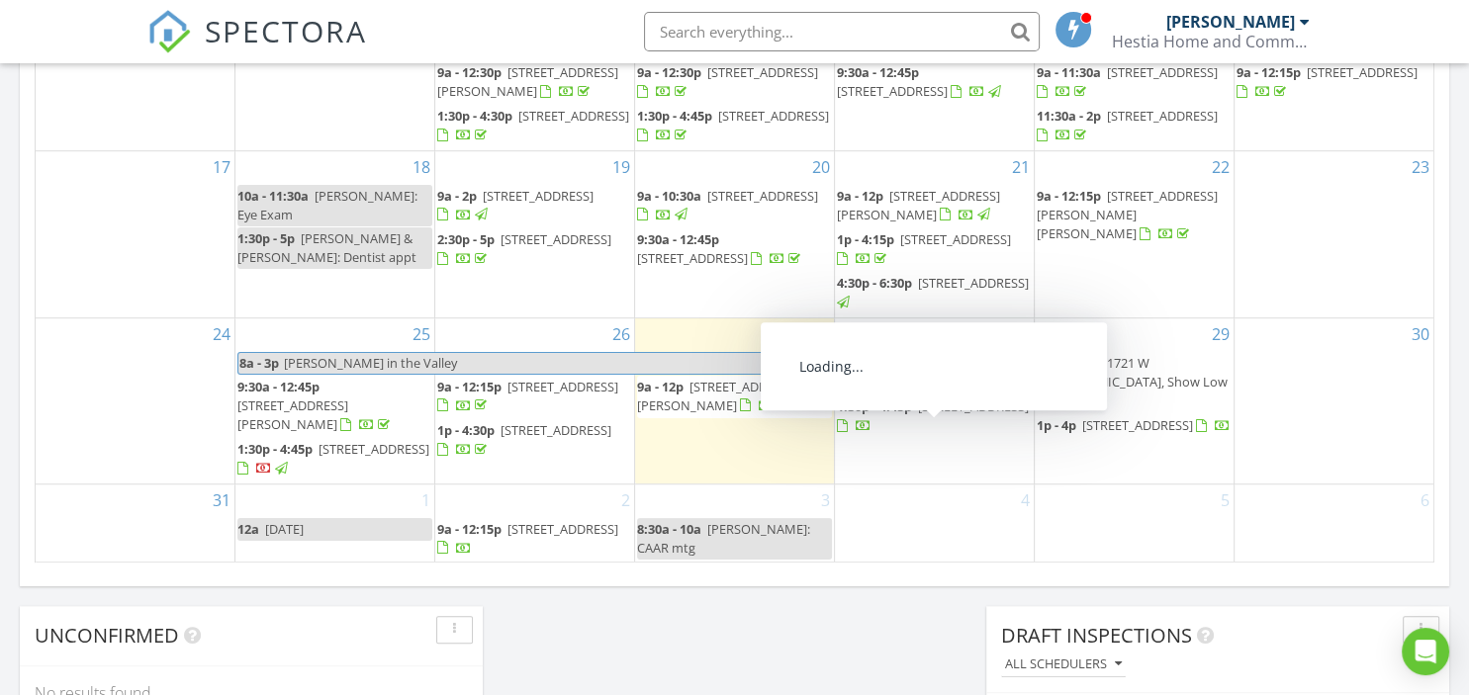
click at [942, 415] on span "2821 W Maple Ln, Show Low 85901" at bounding box center [973, 407] width 111 height 18
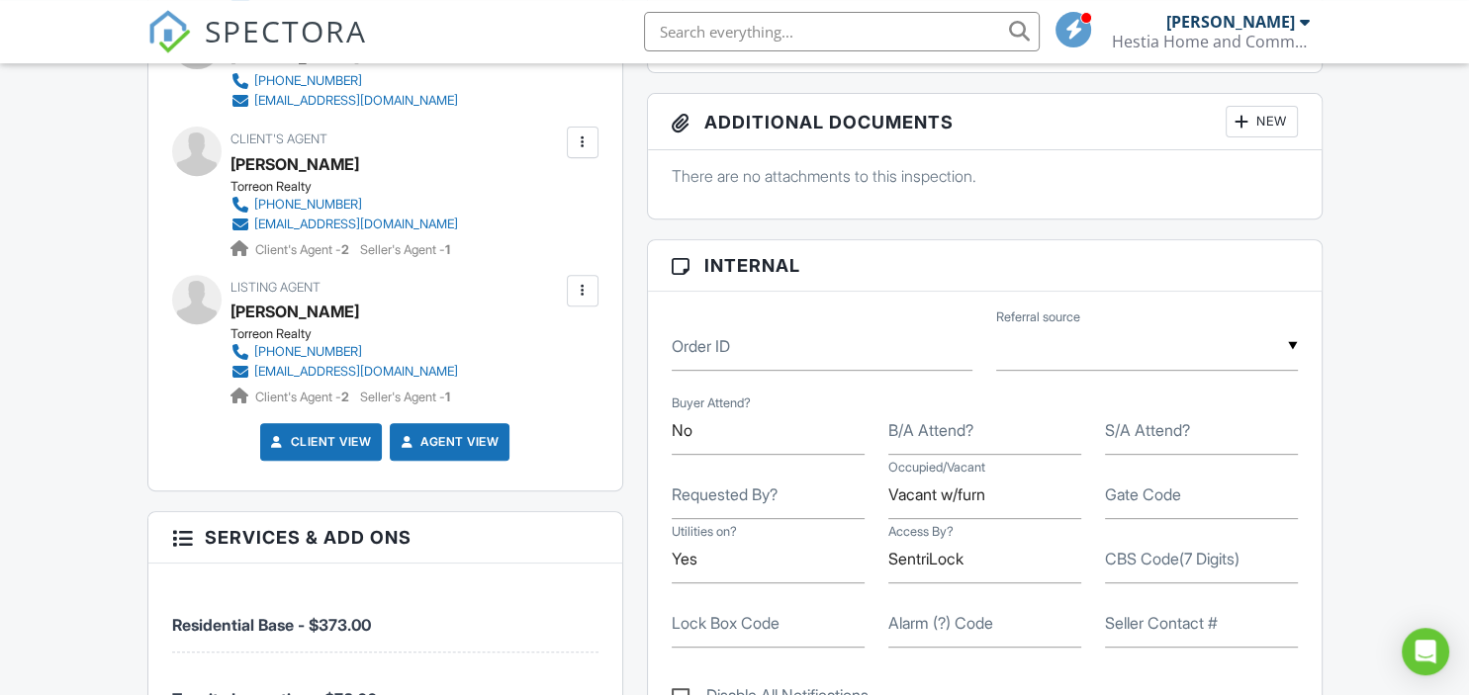
scroll to position [835, 0]
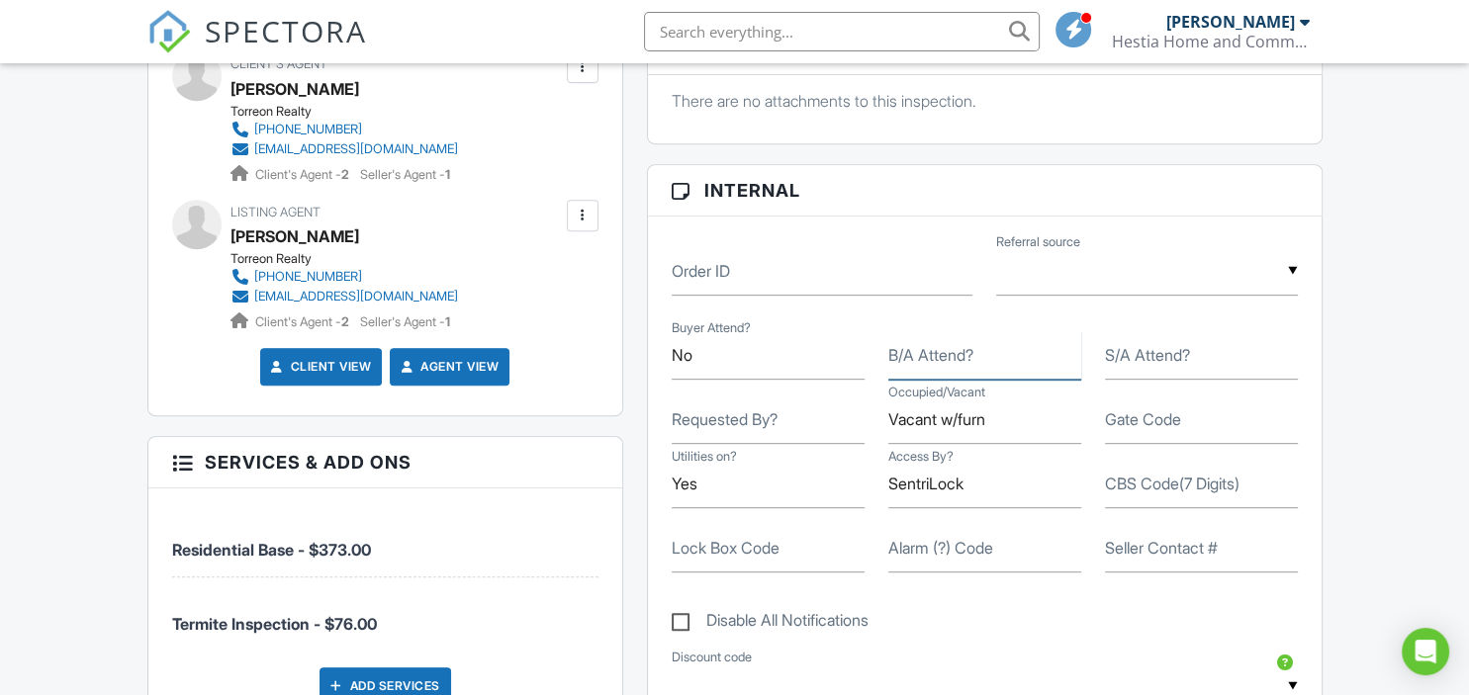
click at [890, 365] on input "B/A Attend?" at bounding box center [984, 355] width 193 height 48
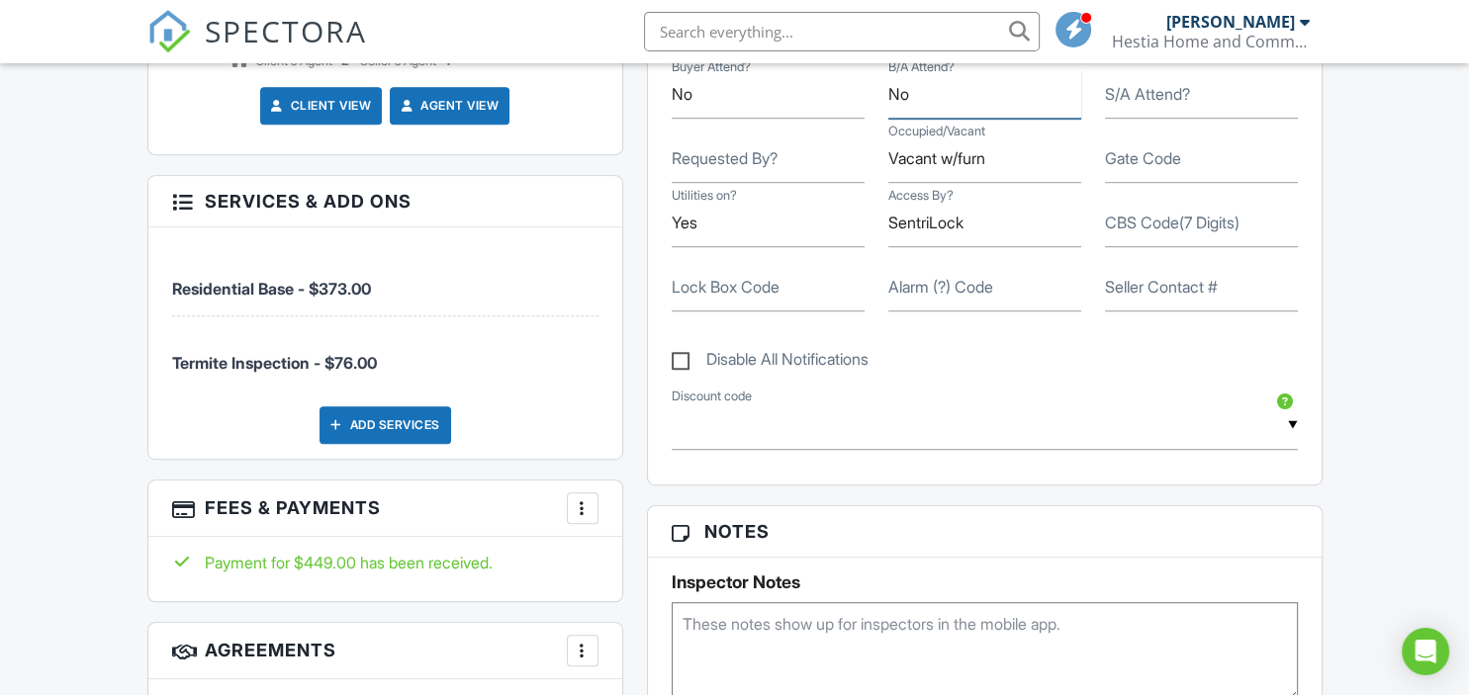
scroll to position [1148, 0]
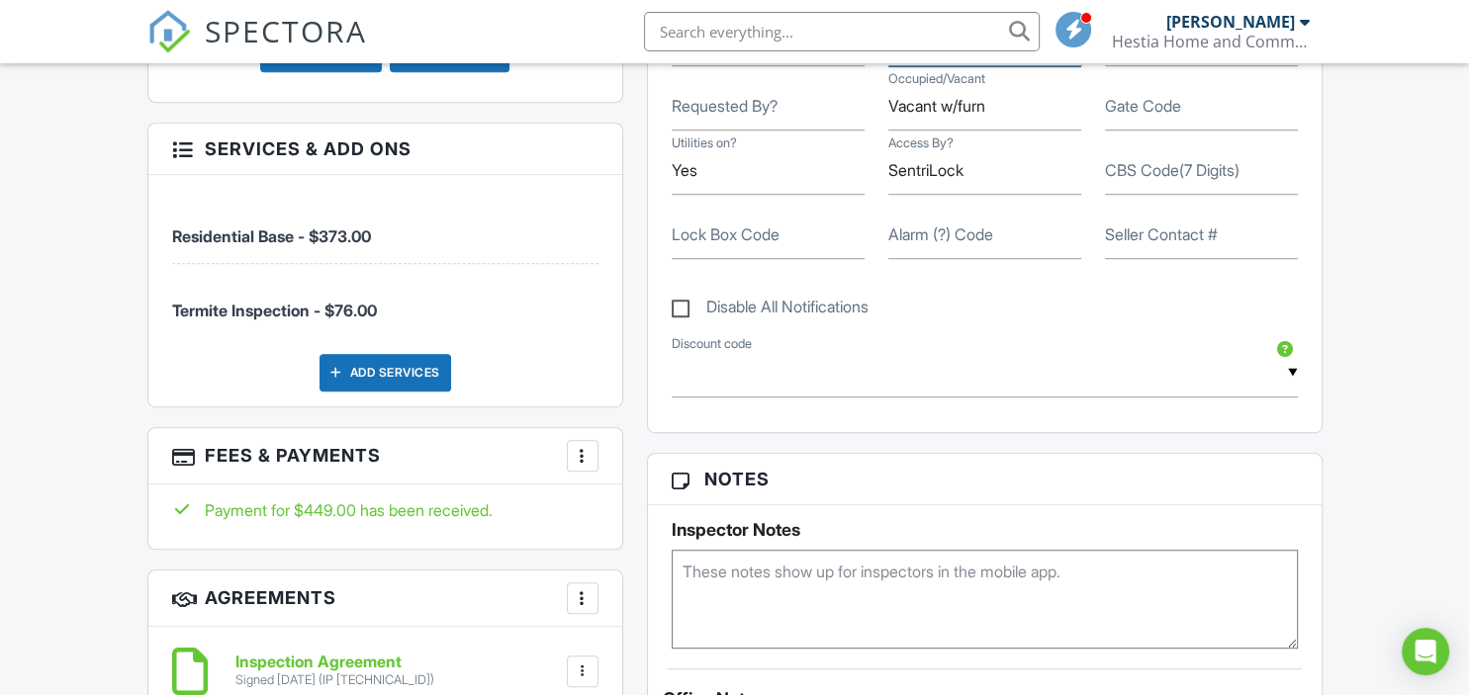
type input "No"
click at [709, 568] on textarea at bounding box center [985, 599] width 626 height 99
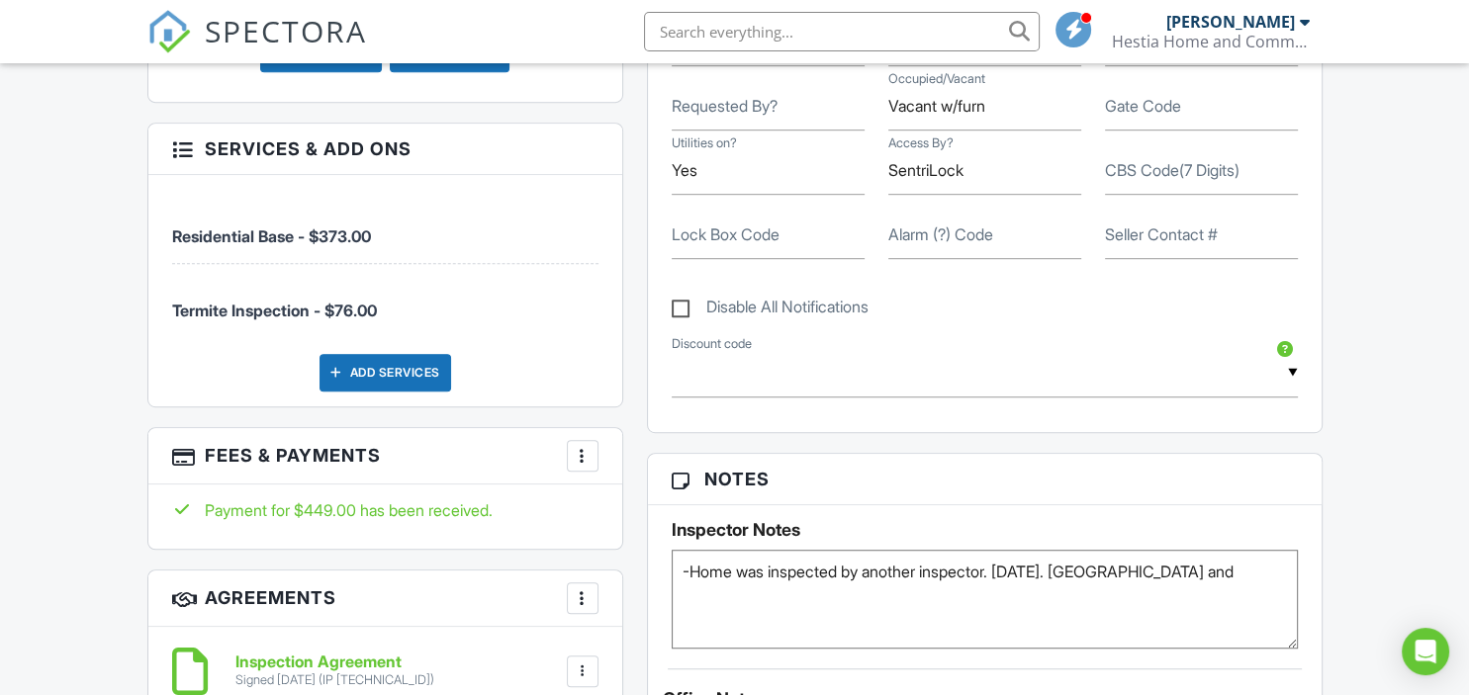
drag, startPoint x: 1086, startPoint y: 567, endPoint x: 1068, endPoint y: 568, distance: 17.8
click at [1068, 568] on textarea "-Home was inspected by another inspector. 5/5/25. REport and" at bounding box center [985, 599] width 626 height 99
click at [1229, 572] on textarea "-Home was inspected by another inspector. 5/5/25. Inspection report and" at bounding box center [985, 599] width 626 height 99
type textarea "-Home was inspected by another inspector. [DATE]. Inspection report and repair …"
click at [925, 231] on label "Alarm (?) Code" at bounding box center [940, 235] width 105 height 22
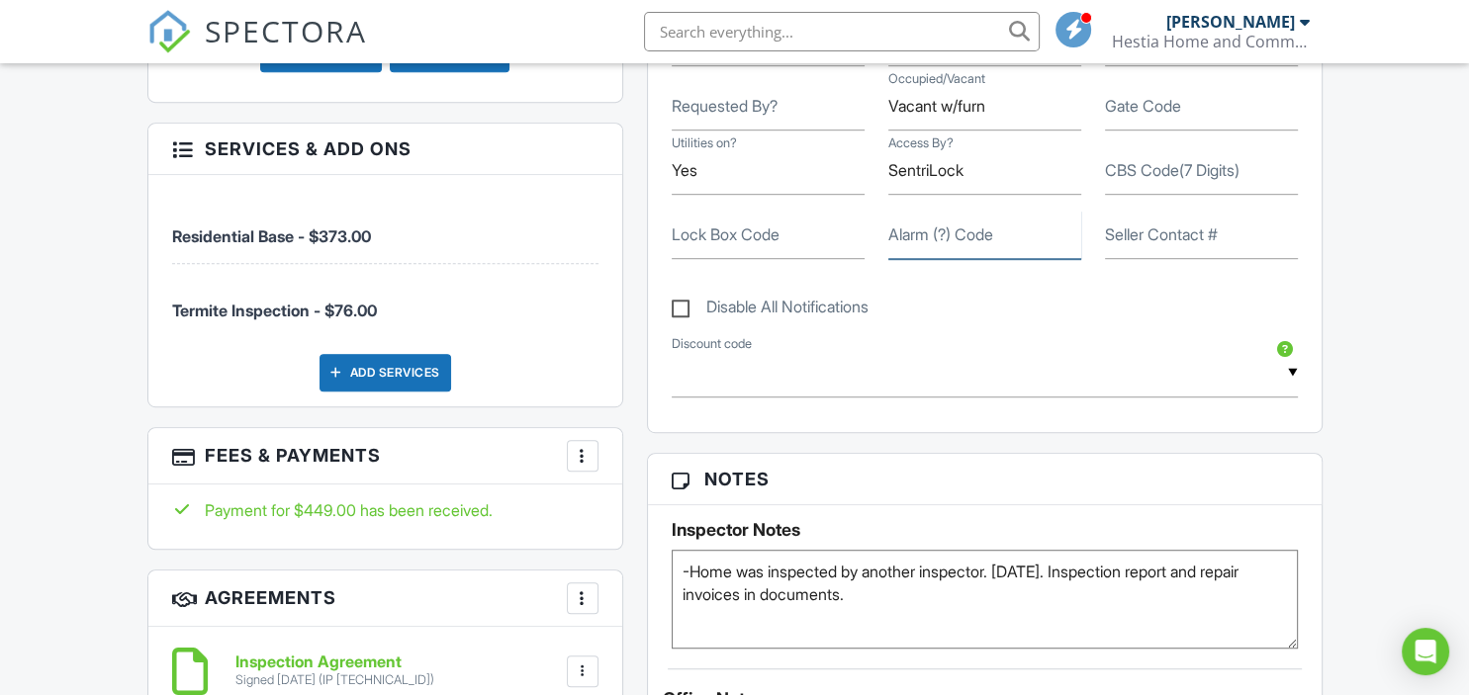
click at [925, 231] on input "Alarm (?) Code" at bounding box center [984, 235] width 193 height 48
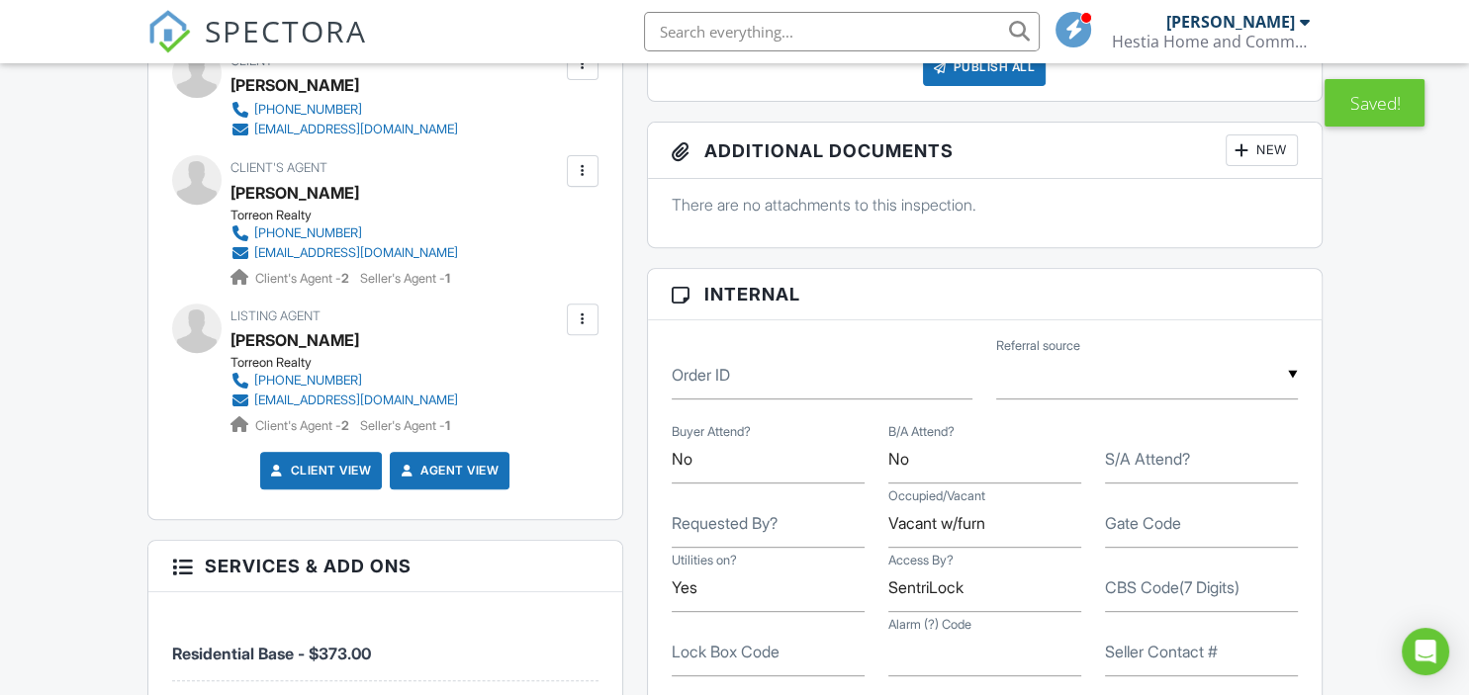
click at [1256, 152] on div "New" at bounding box center [1262, 151] width 72 height 32
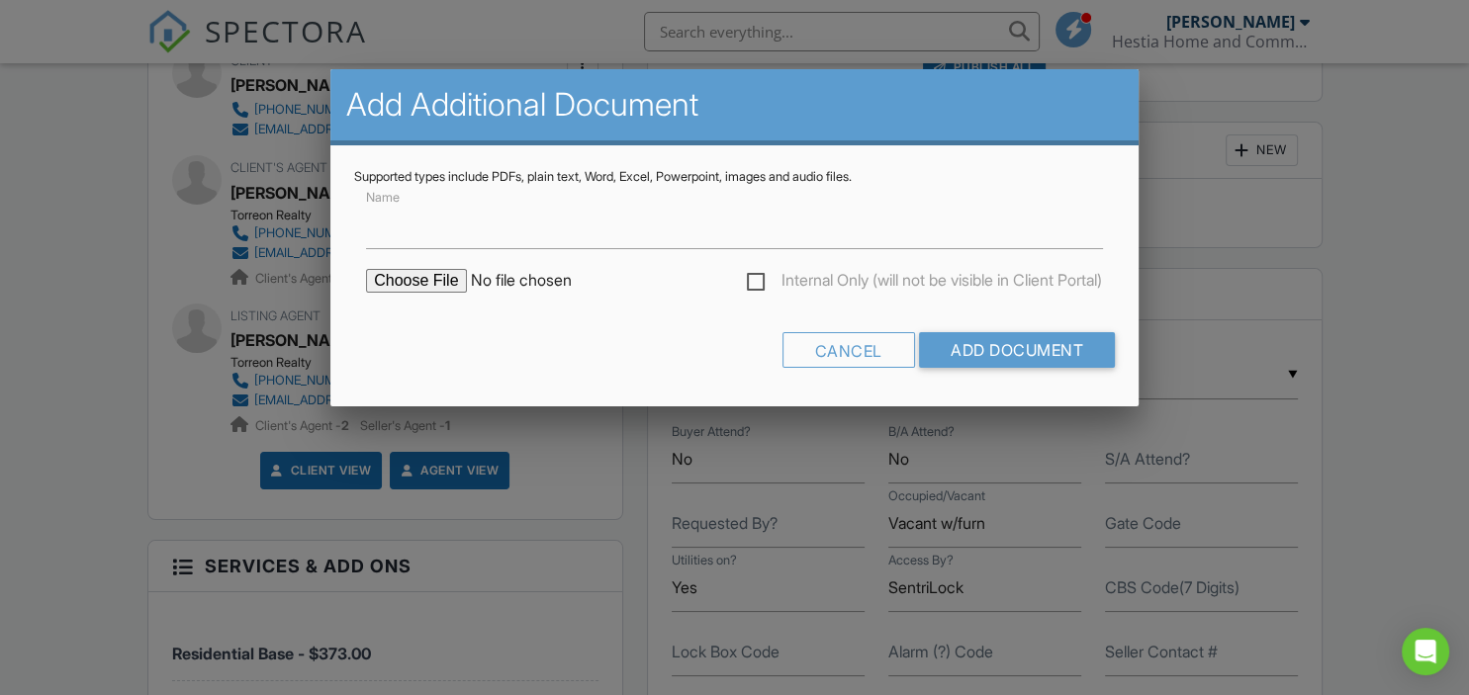
click at [410, 286] on input "file" at bounding box center [534, 281] width 336 height 24
type input "C:\fakepath\Full Inspection Report 5-5-25.pdf"
click at [1022, 358] on input "Add Document" at bounding box center [1017, 350] width 196 height 36
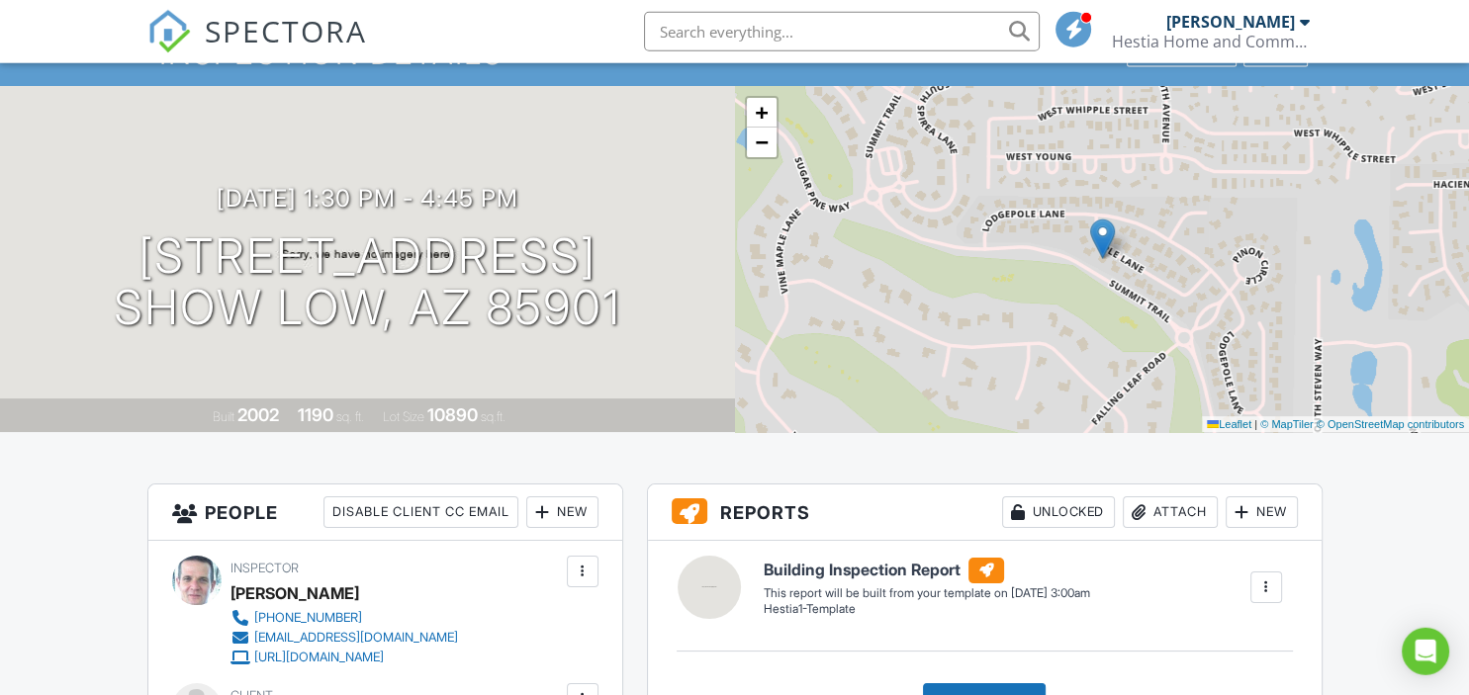
scroll to position [417, 0]
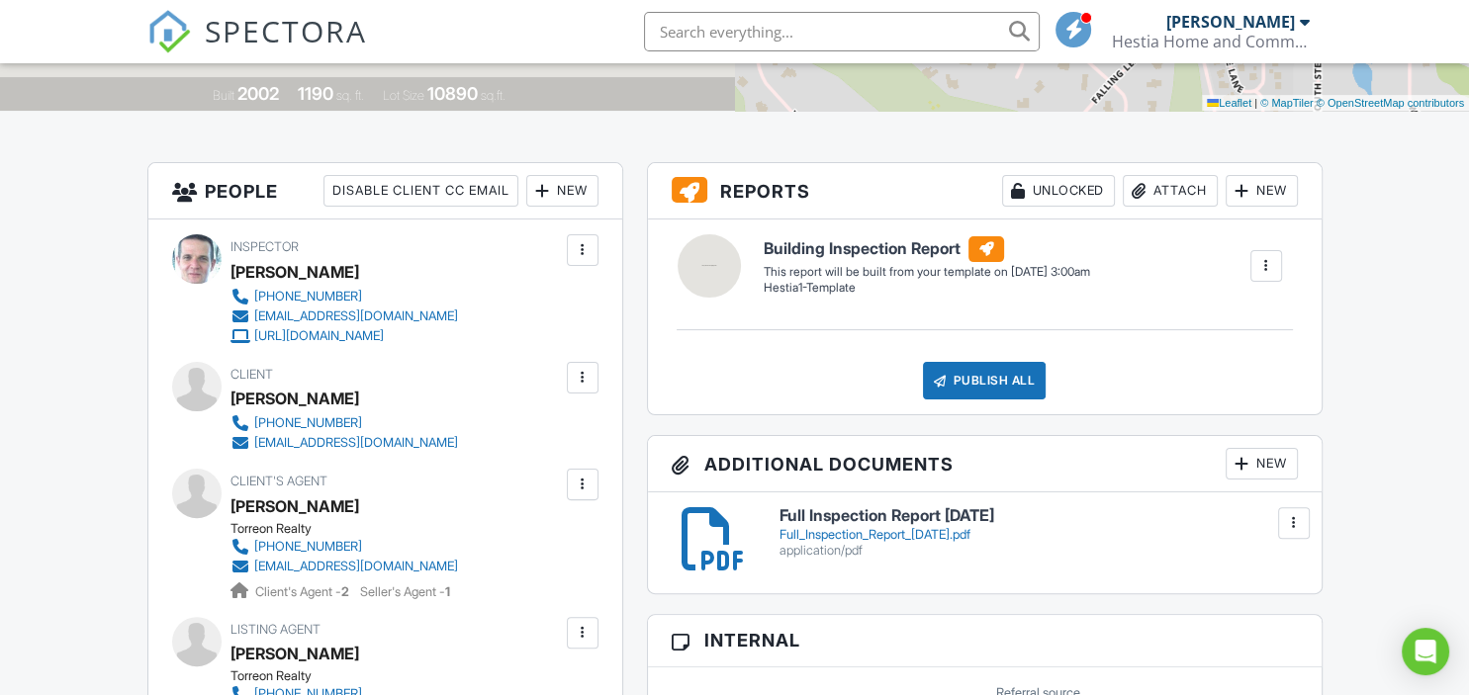
click at [1272, 461] on div "New" at bounding box center [1262, 464] width 72 height 32
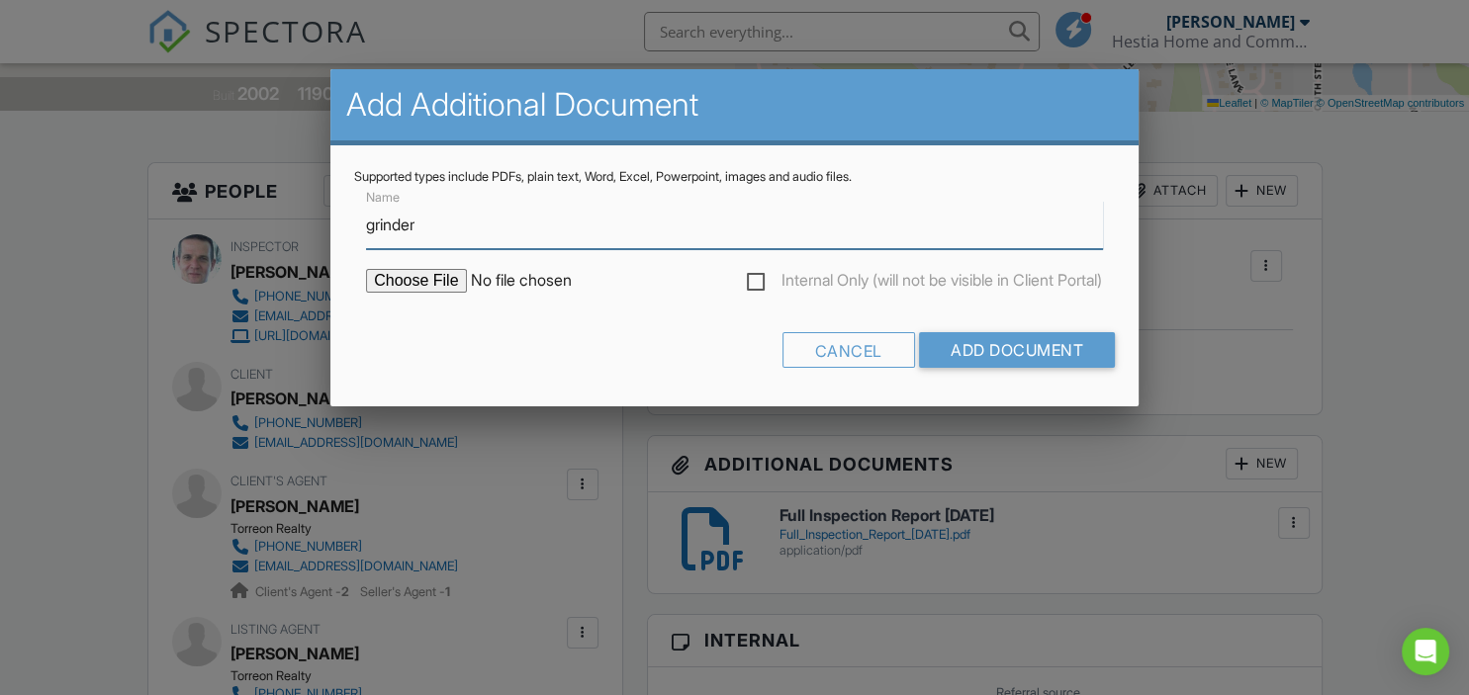
type input "grinder"
click at [389, 279] on input "file" at bounding box center [534, 281] width 336 height 24
type input "C:\fakepath\Grinder Pump Repair.pdf"
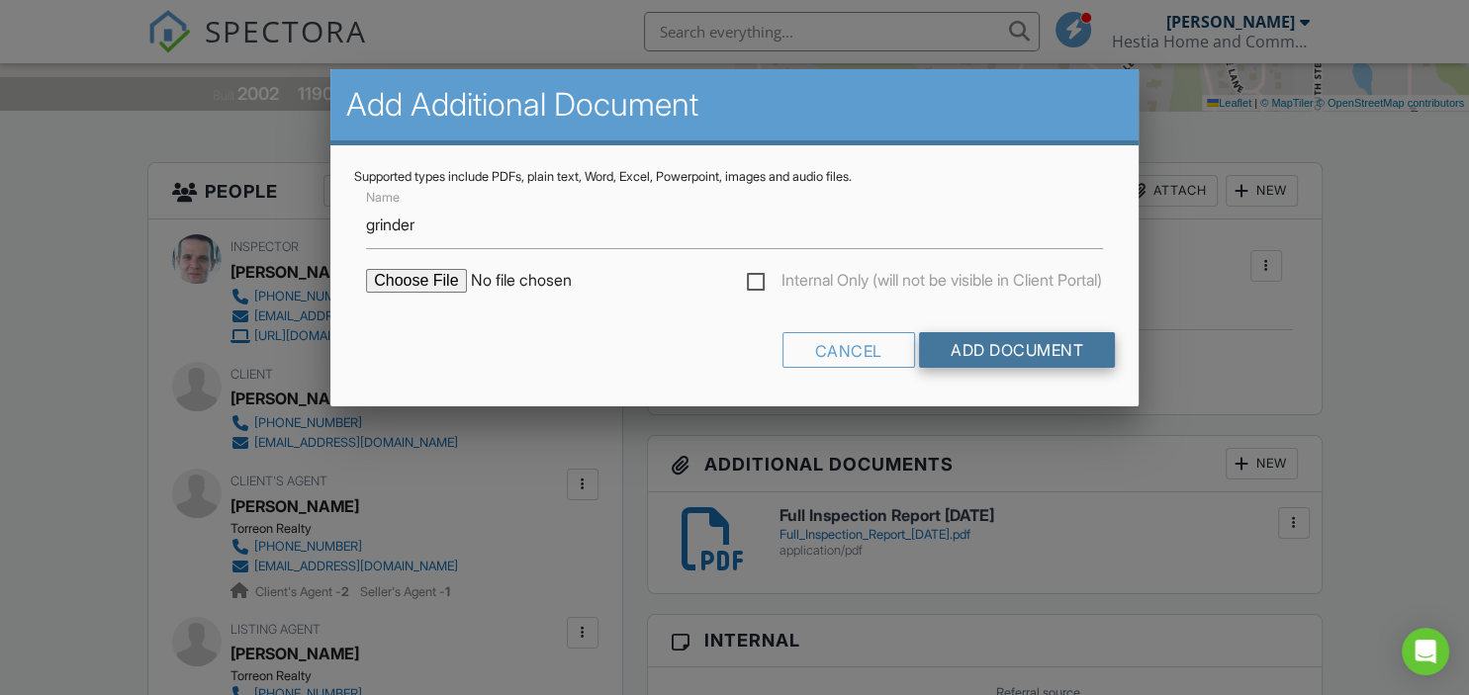
click at [1023, 355] on input "Add Document" at bounding box center [1017, 350] width 196 height 36
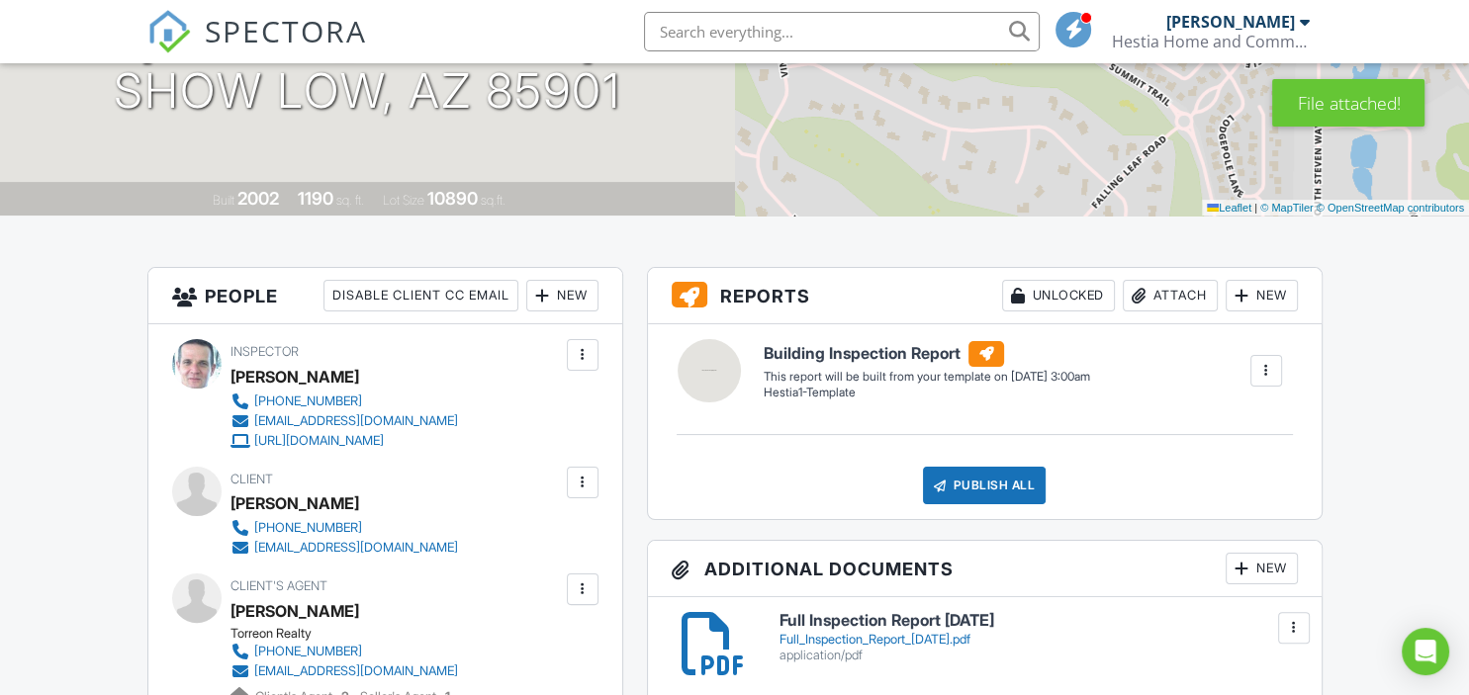
scroll to position [626, 0]
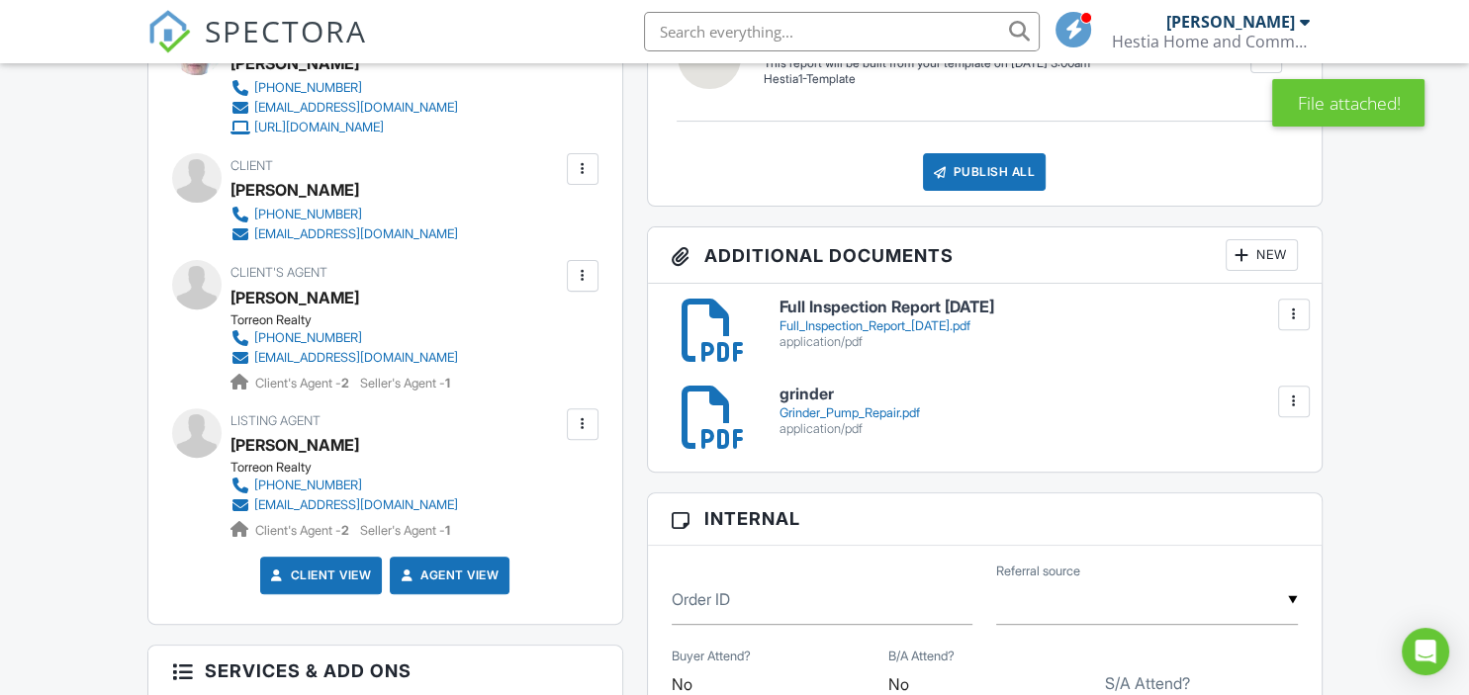
click at [1264, 263] on div "New" at bounding box center [1262, 255] width 72 height 32
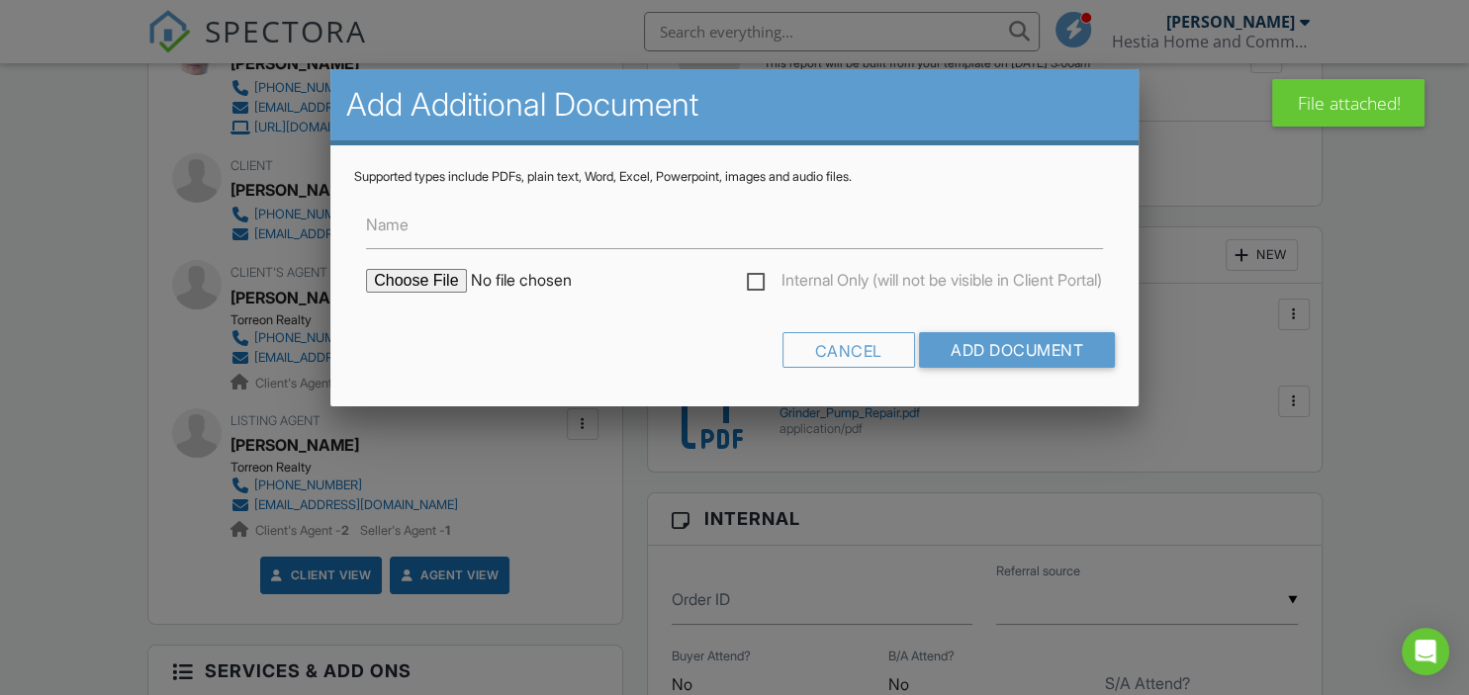
click at [405, 278] on input "file" at bounding box center [534, 281] width 336 height 24
type input "C:\fakepath\Repairs By [PERSON_NAME].pdf"
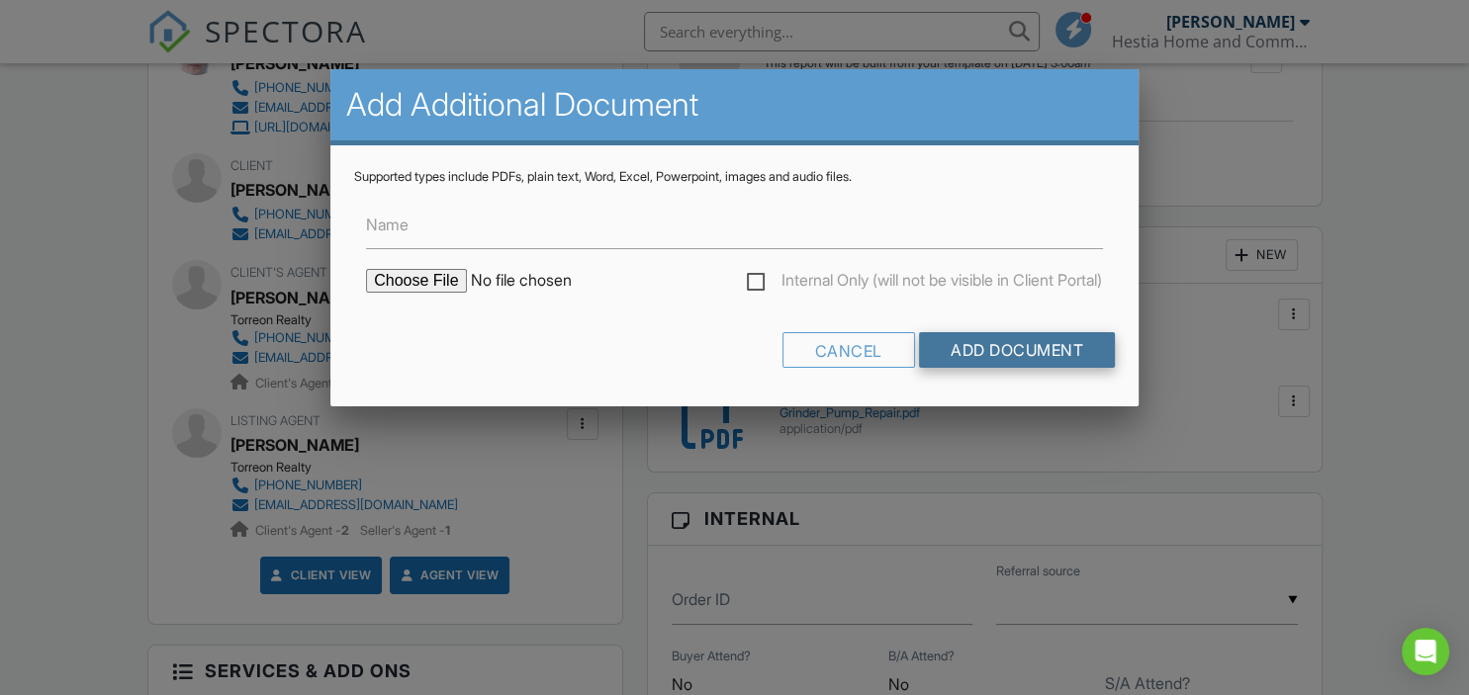
click at [1030, 359] on input "Add Document" at bounding box center [1017, 350] width 196 height 36
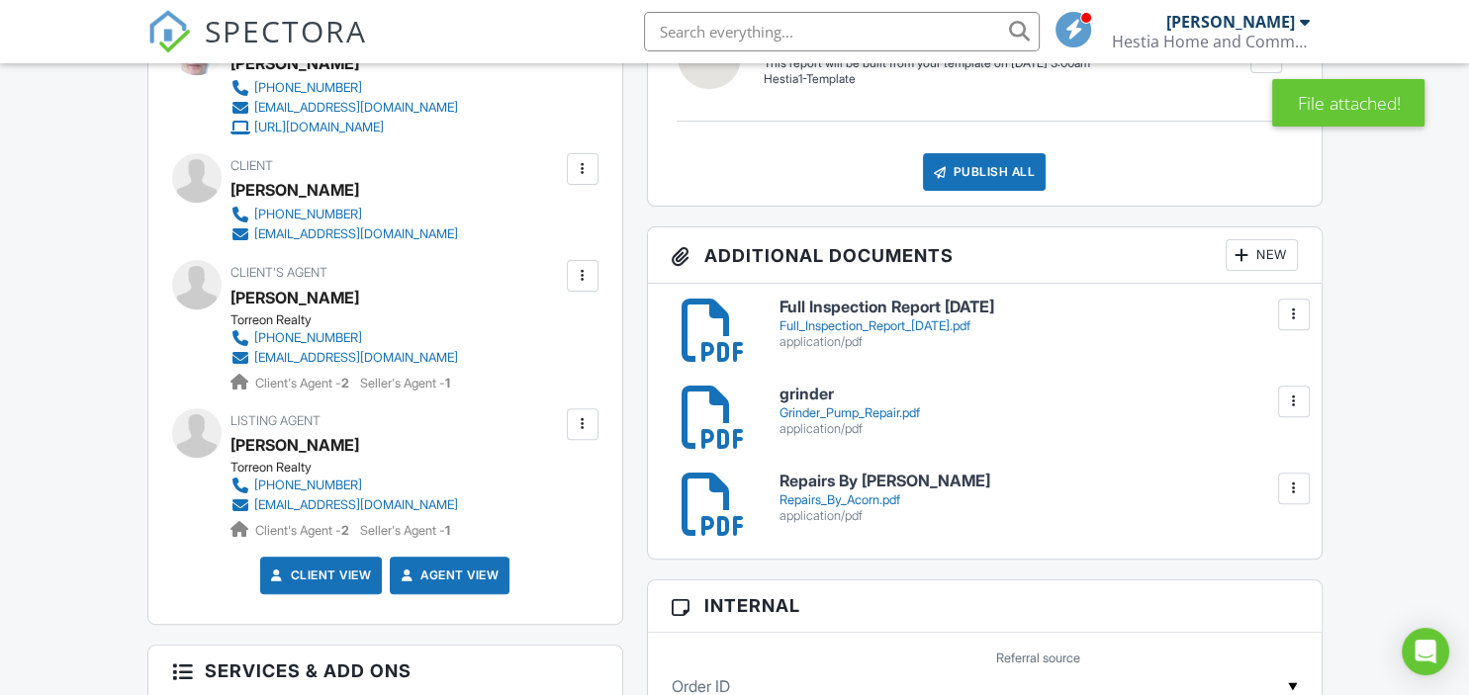
scroll to position [626, 0]
click at [1256, 256] on div "New" at bounding box center [1262, 255] width 72 height 32
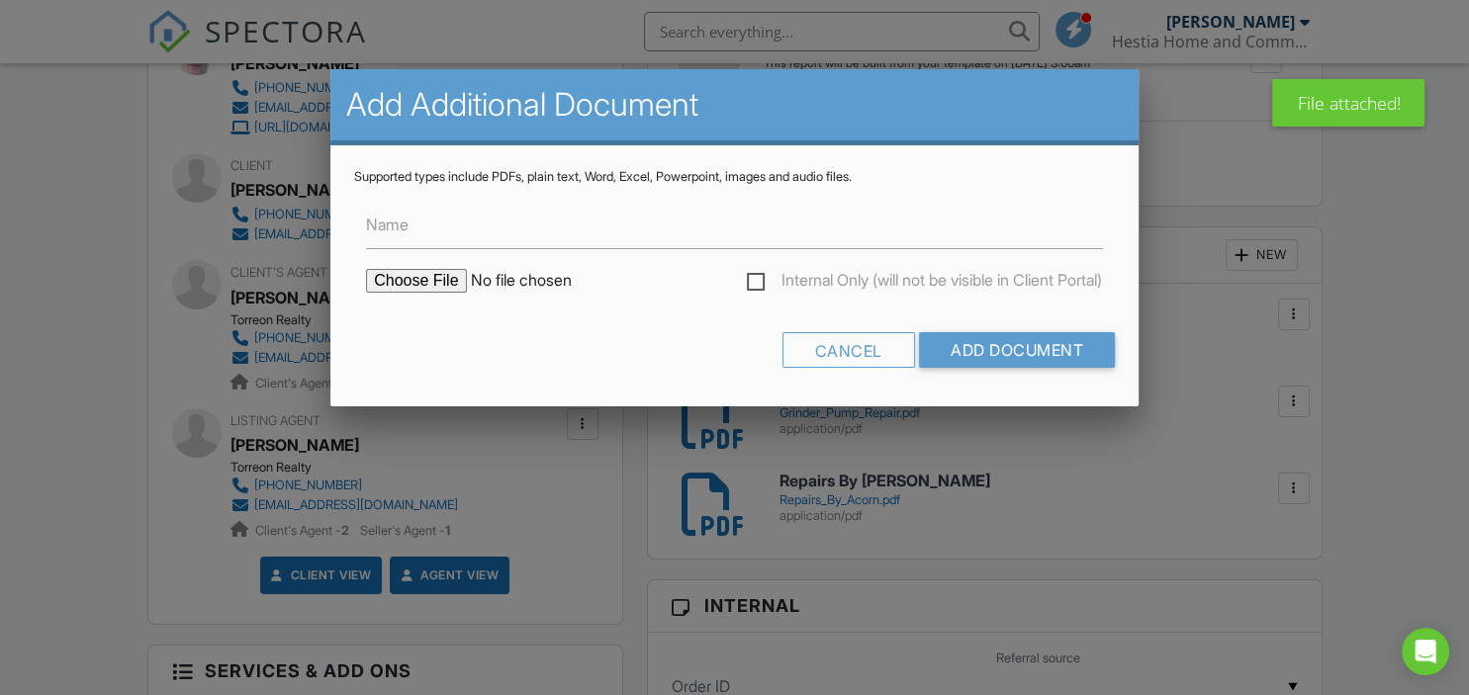
click at [416, 280] on input "file" at bounding box center [534, 281] width 336 height 24
type input "C:\fakepath\Repairs By Acorn2.pdf"
click at [991, 354] on input "Add Document" at bounding box center [1017, 350] width 196 height 36
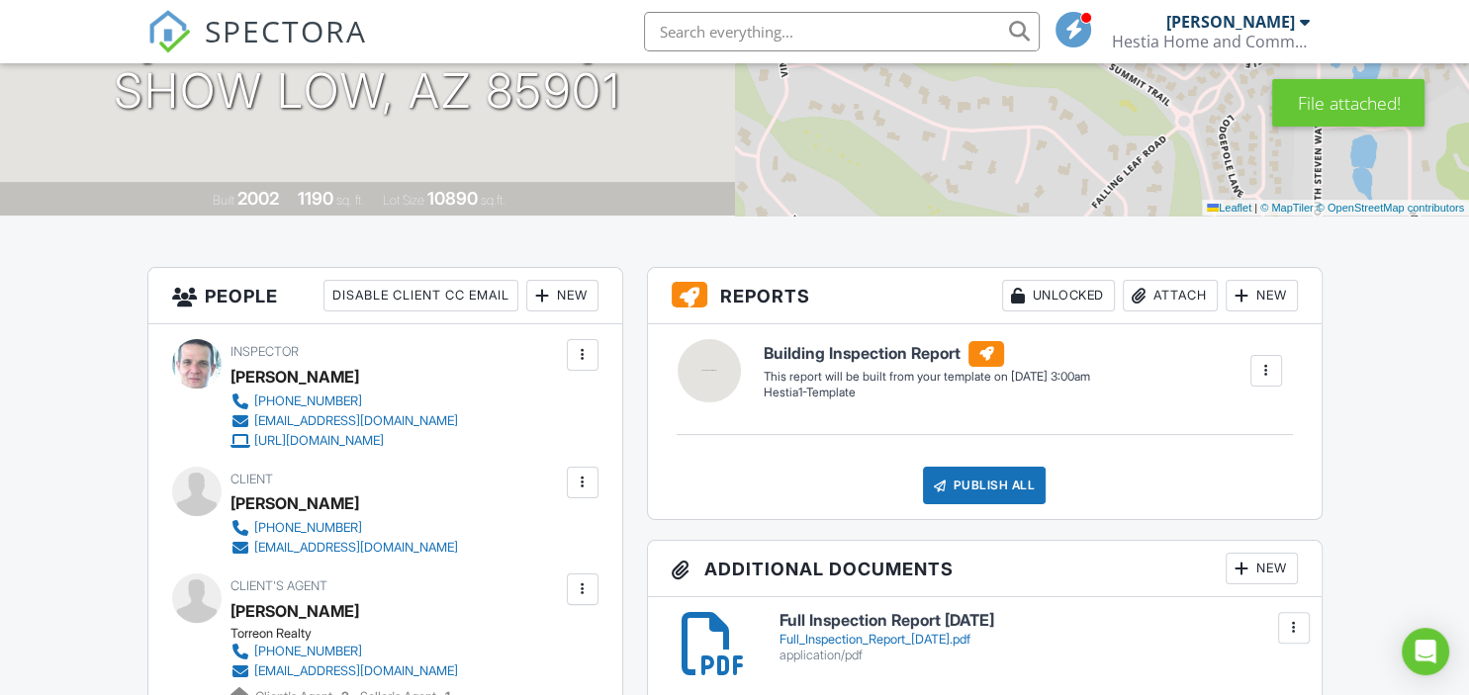
scroll to position [313, 0]
click at [1262, 379] on div at bounding box center [1266, 371] width 20 height 20
click at [1219, 425] on div "Build Now" at bounding box center [1226, 427] width 96 height 24
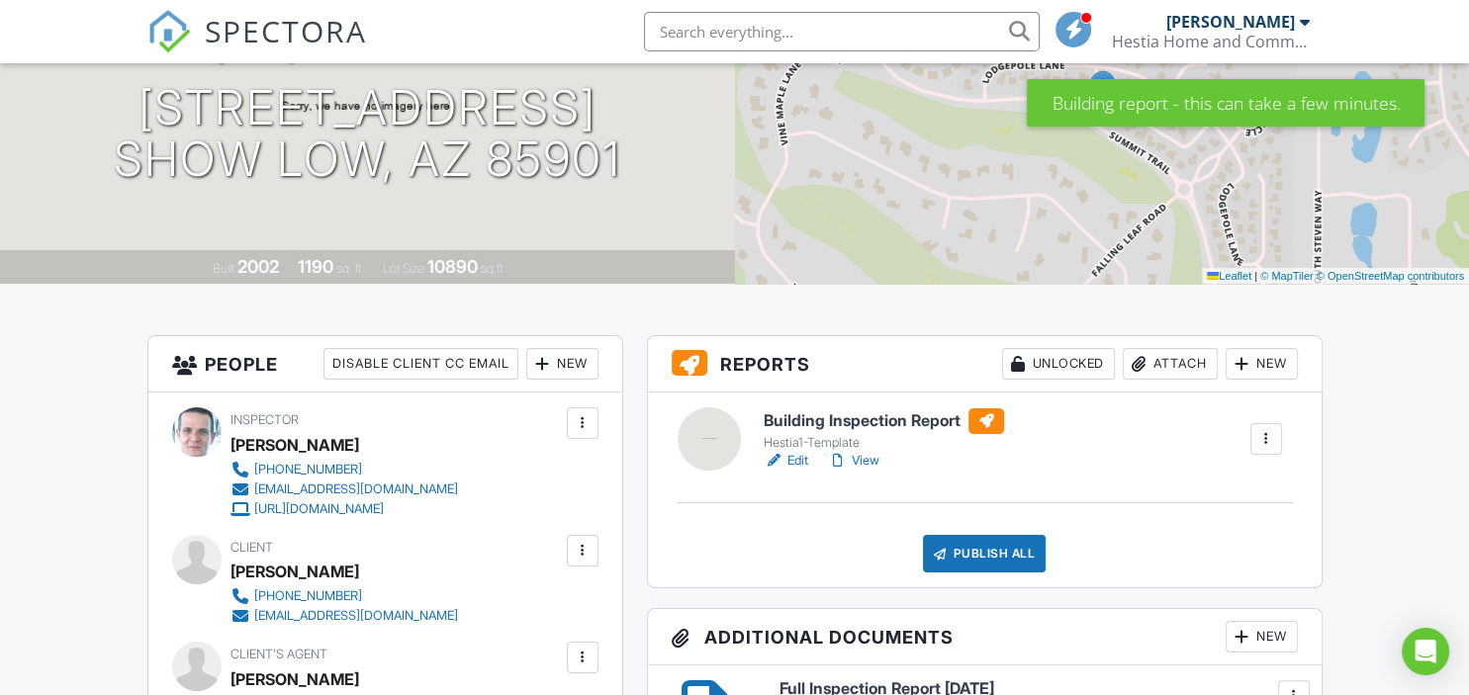
scroll to position [313, 0]
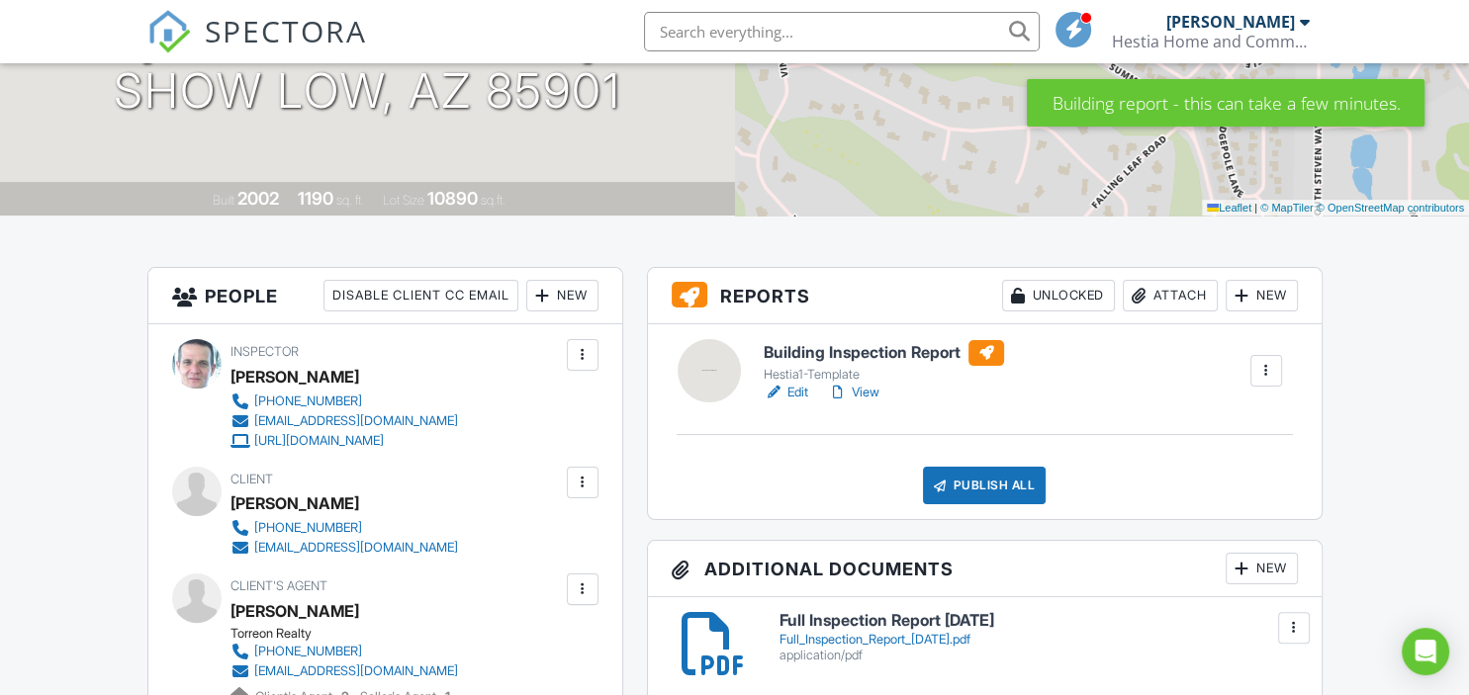
click at [793, 397] on link "Edit" at bounding box center [786, 393] width 45 height 20
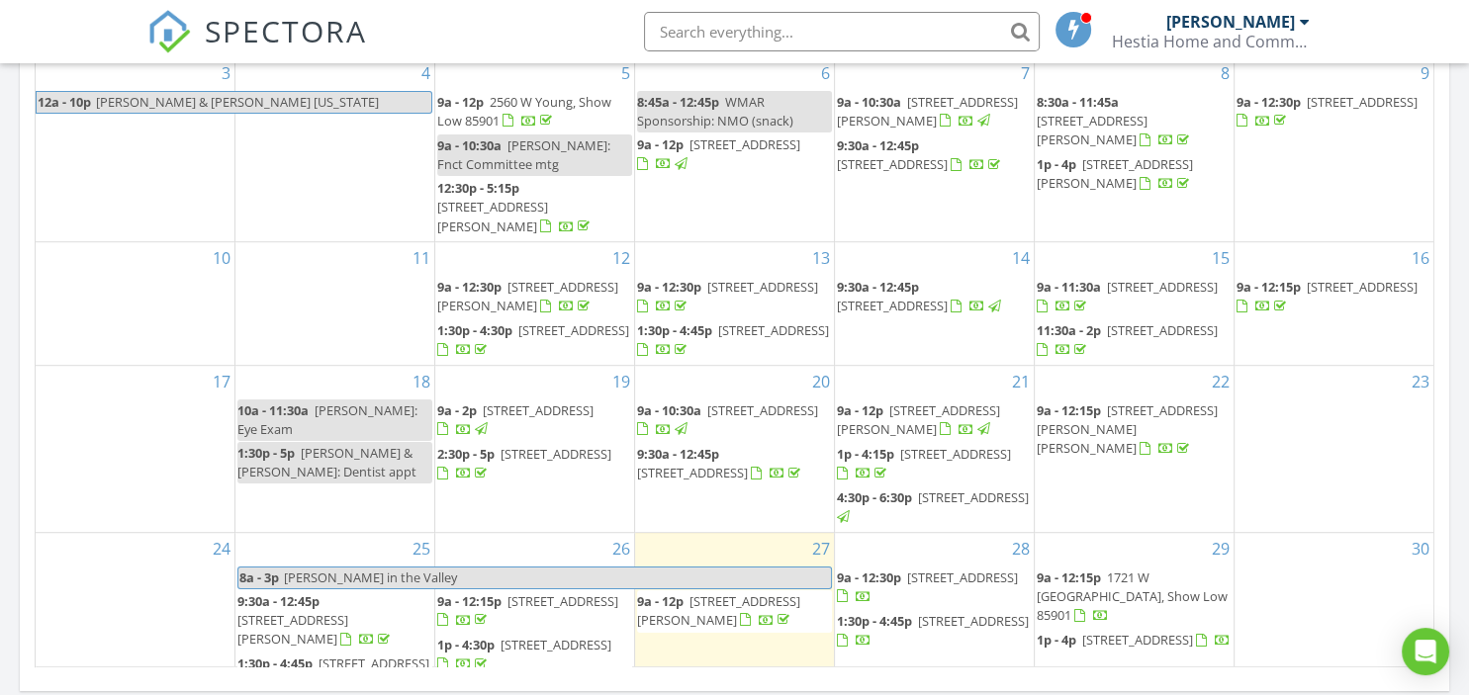
scroll to position [1357, 0]
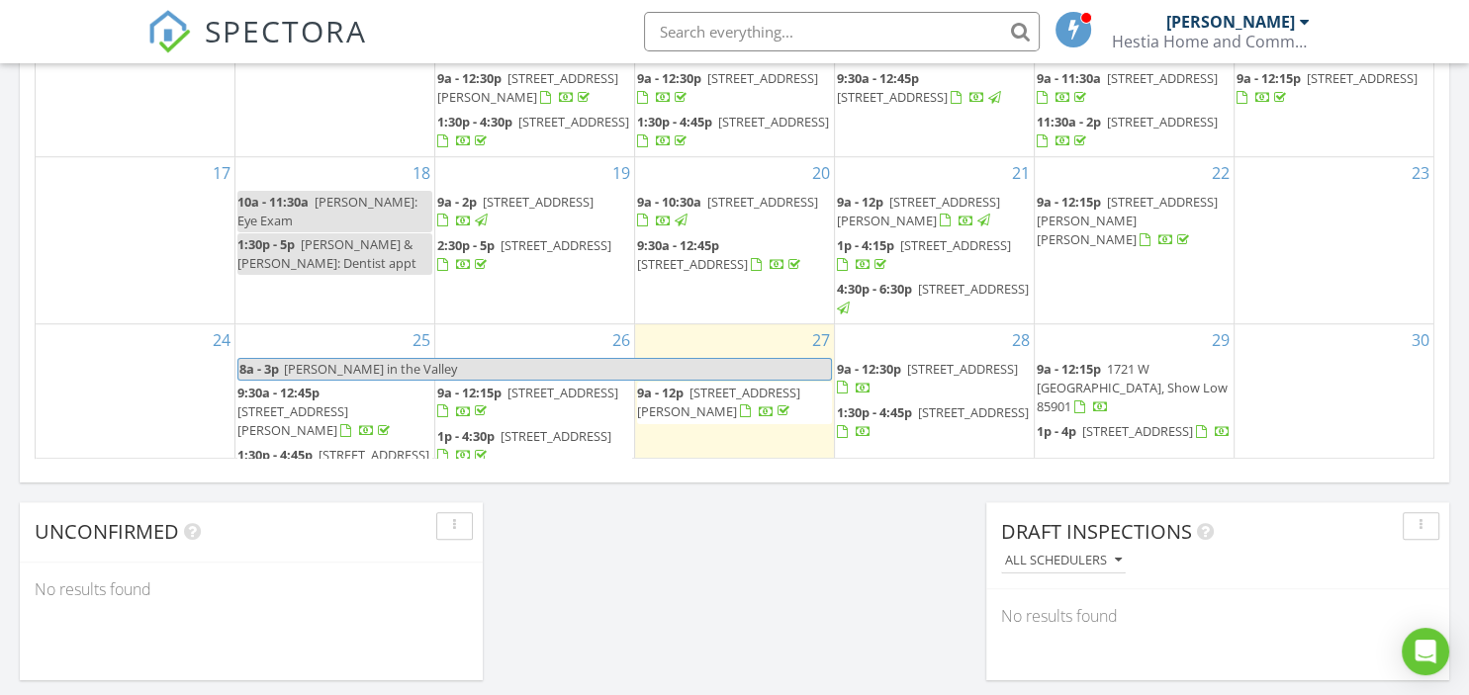
click at [907, 378] on span "[STREET_ADDRESS]" at bounding box center [962, 369] width 111 height 18
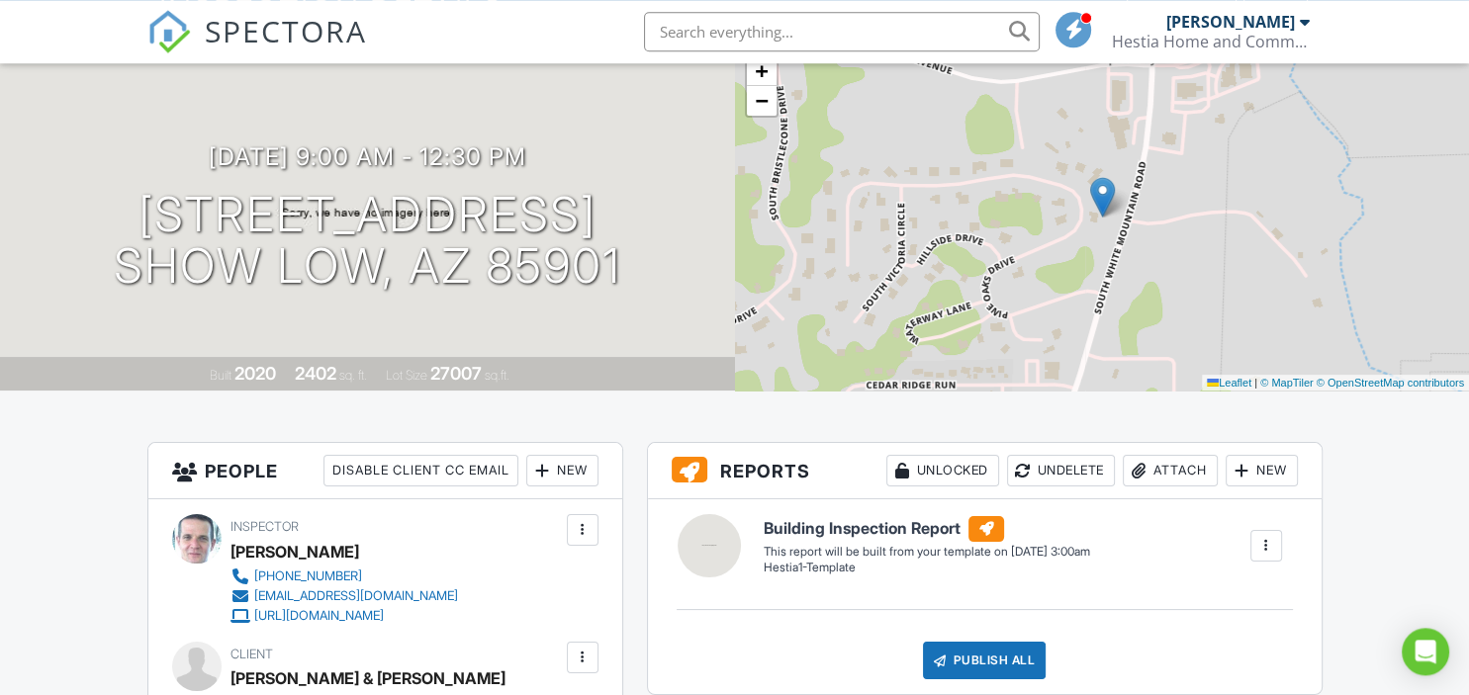
scroll to position [313, 0]
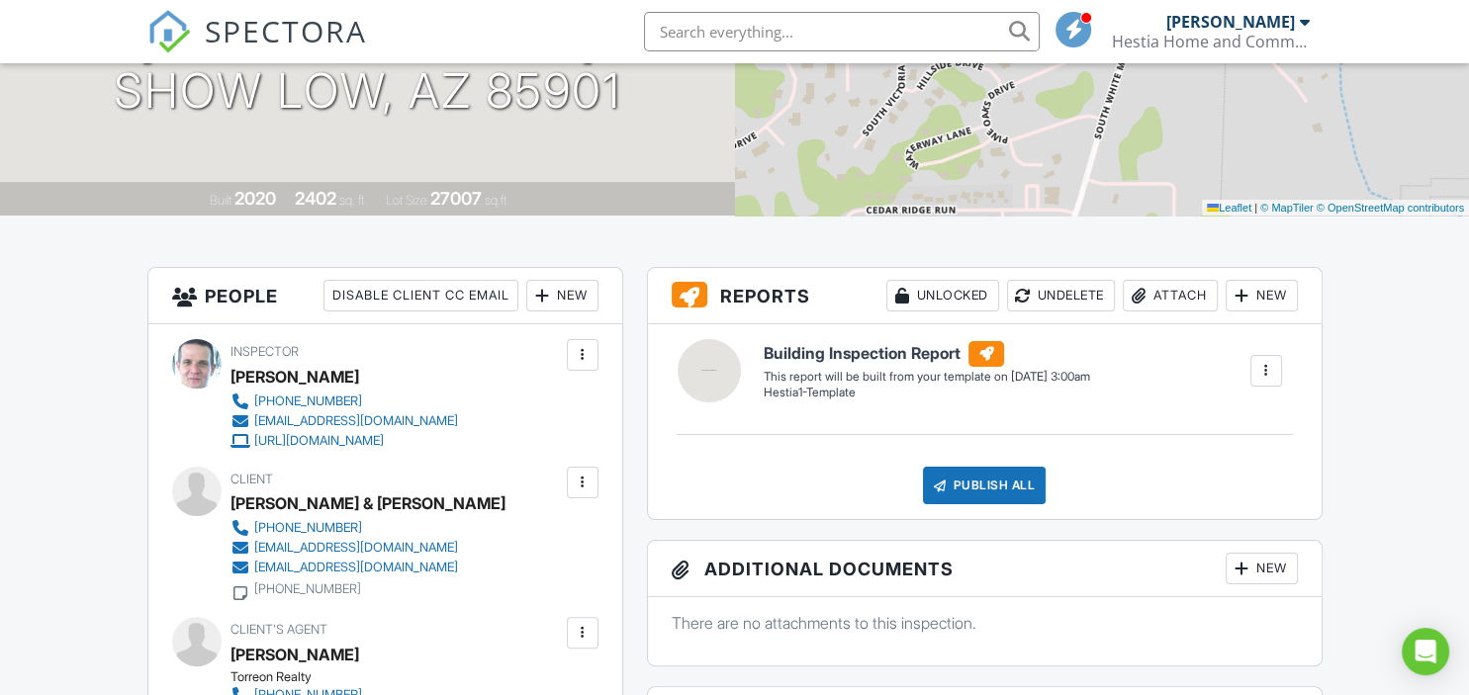
click at [1265, 377] on div at bounding box center [1266, 371] width 20 height 20
click at [1222, 428] on div "Build Now" at bounding box center [1226, 427] width 96 height 24
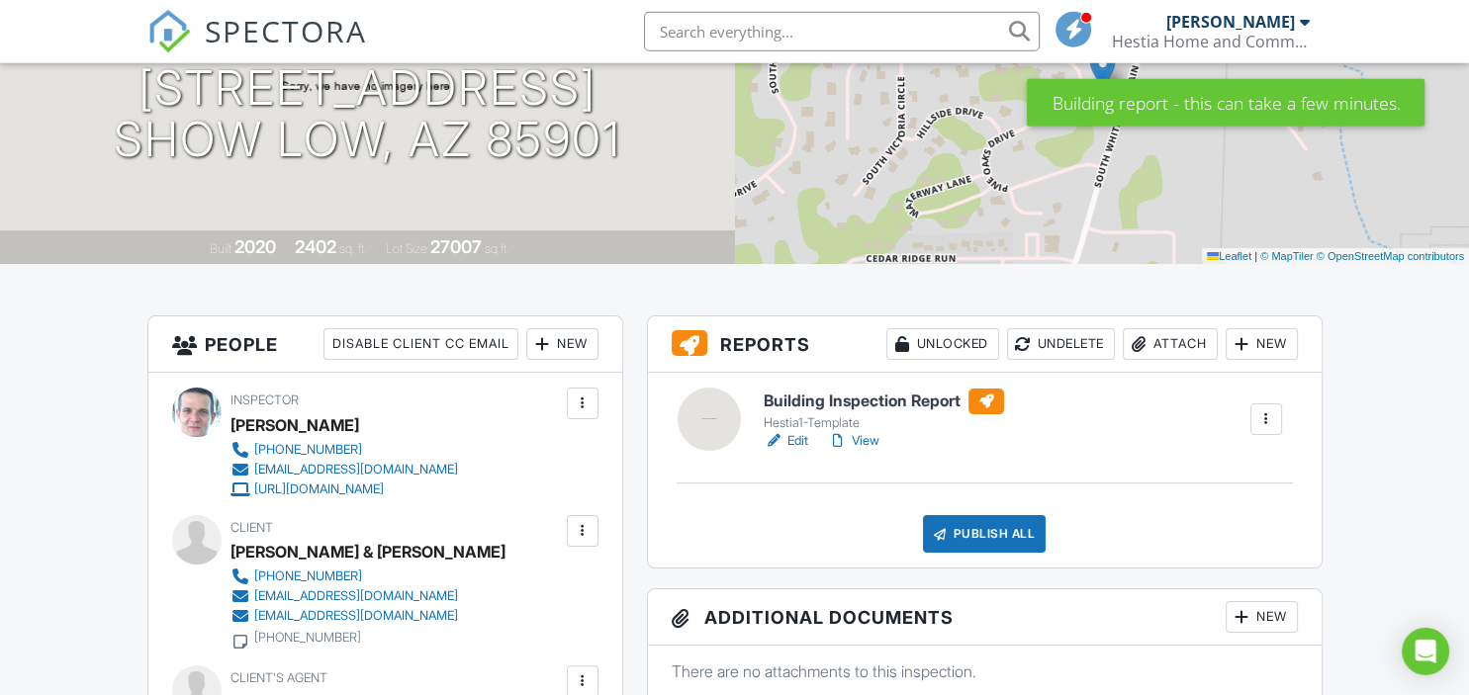
scroll to position [313, 0]
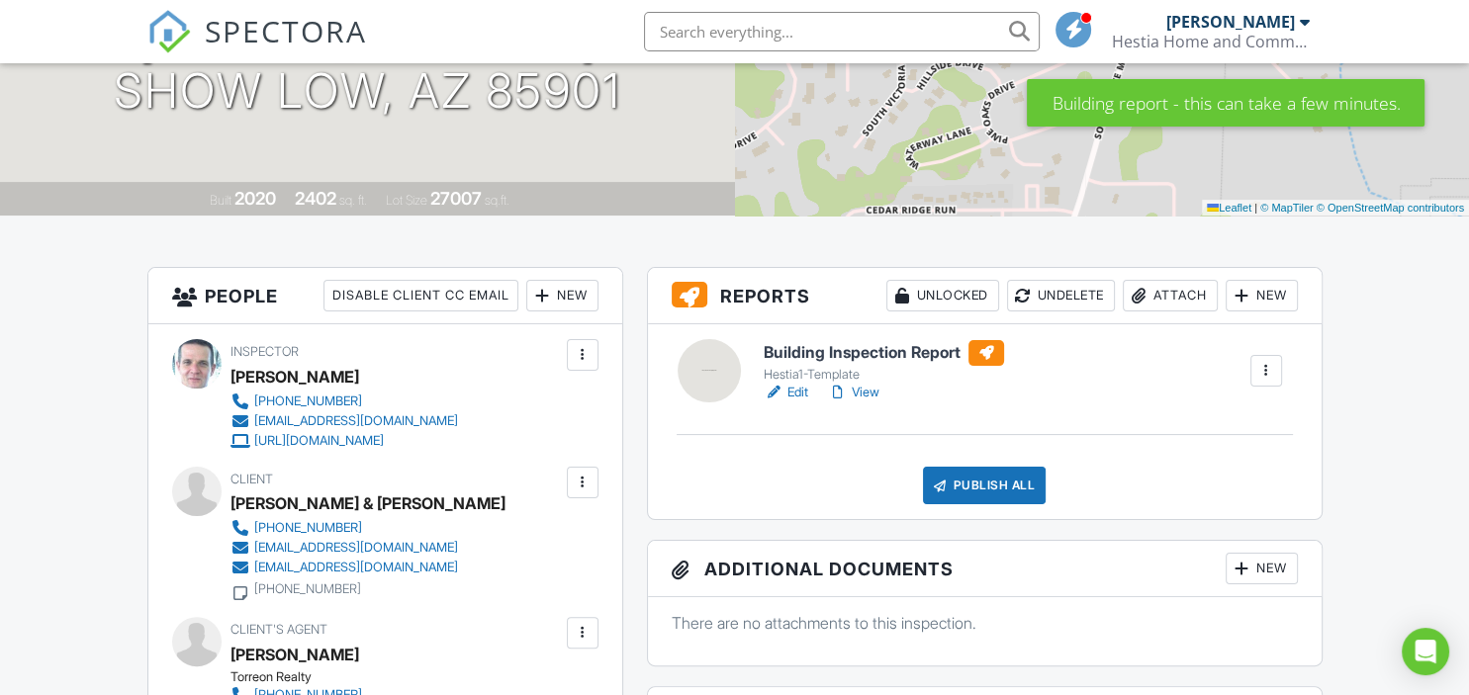
click at [800, 393] on link "Edit" at bounding box center [786, 393] width 45 height 20
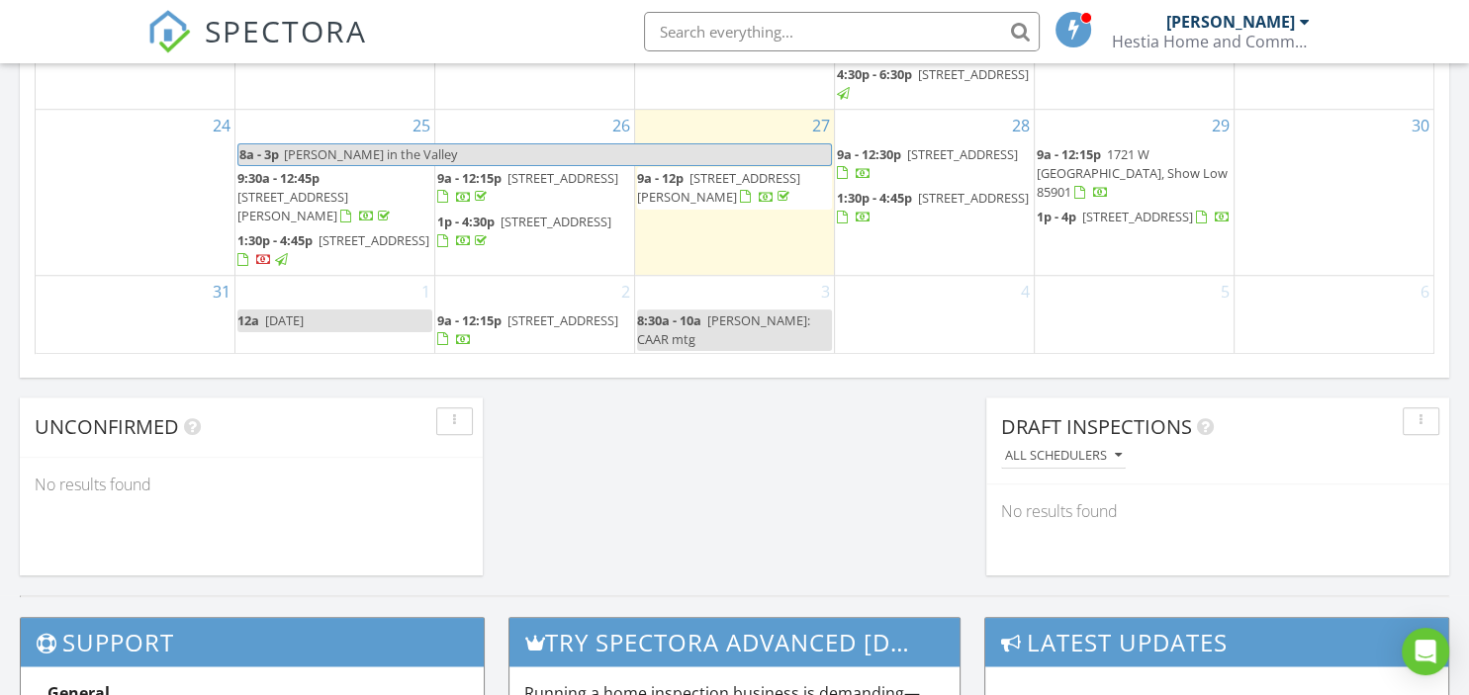
scroll to position [133, 0]
click at [546, 326] on span "6954 Starlight Ridge Rd , Lakeside 85929" at bounding box center [562, 321] width 111 height 18
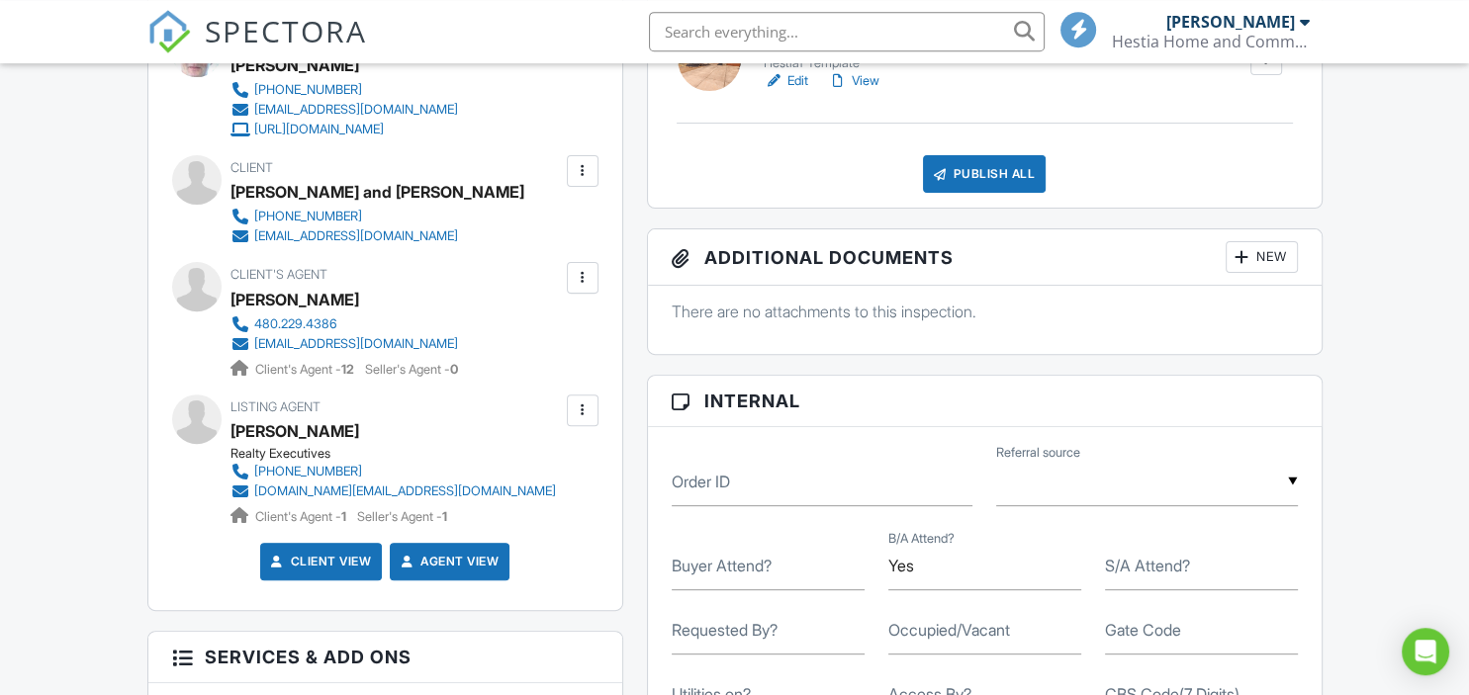
scroll to position [626, 0]
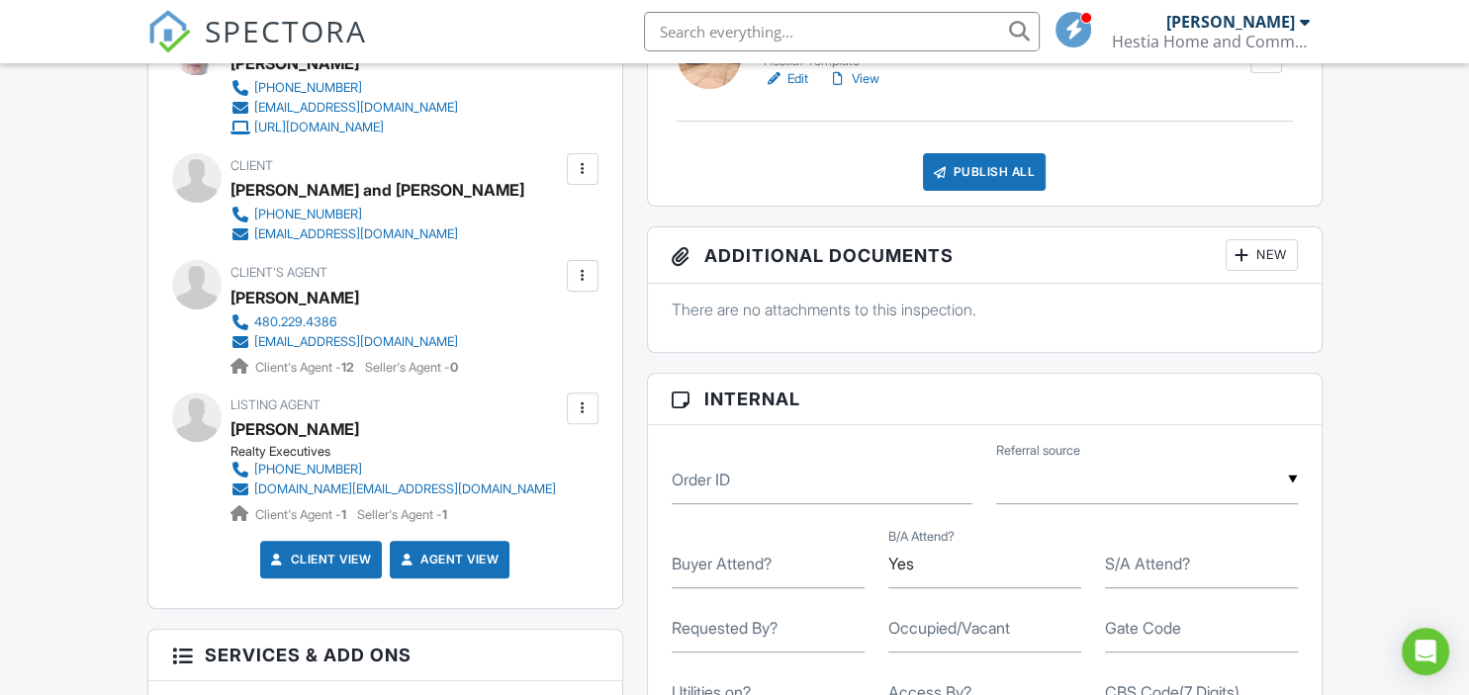
click at [702, 570] on label "Buyer Attend?" at bounding box center [722, 564] width 100 height 22
click at [702, 570] on input "Buyer Attend?" at bounding box center [768, 564] width 193 height 48
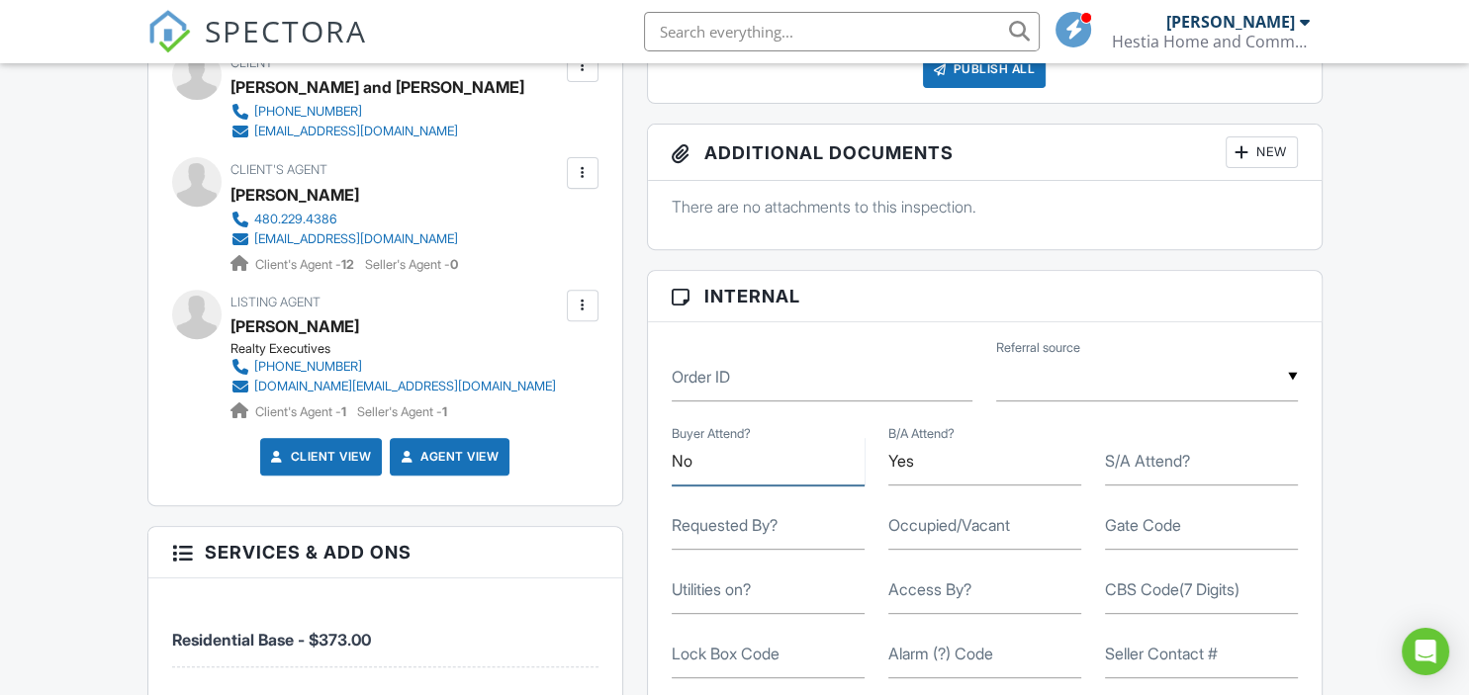
scroll to position [835, 0]
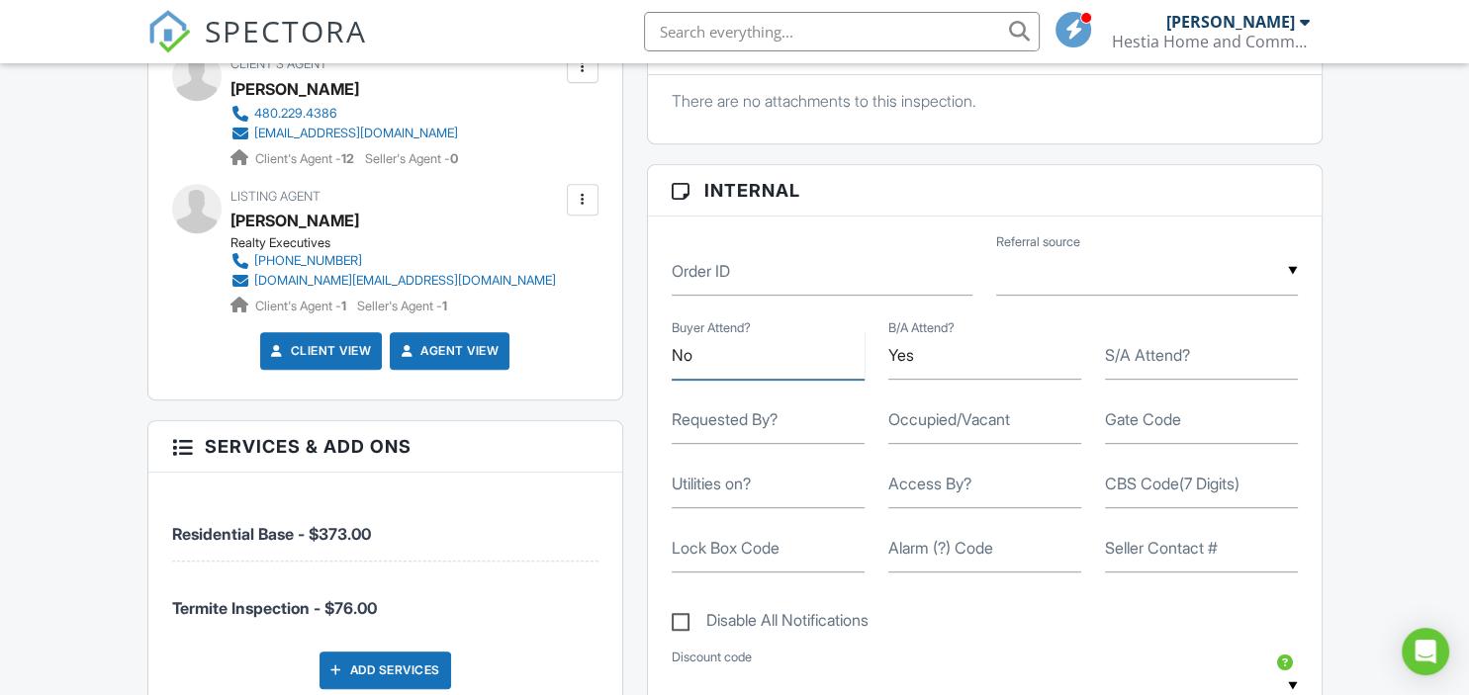
type input "No"
click at [929, 485] on label "Access By?" at bounding box center [929, 484] width 83 height 22
click at [929, 485] on input "Access By?" at bounding box center [984, 484] width 193 height 48
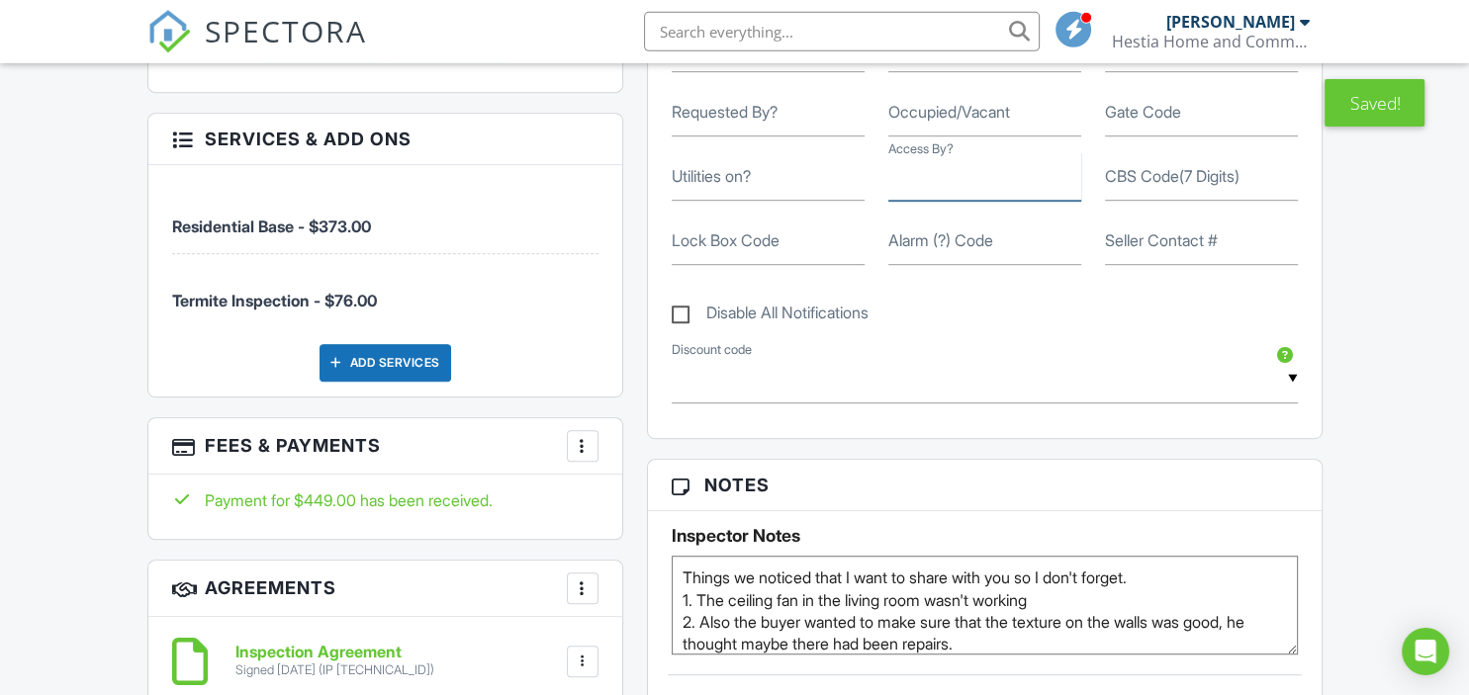
scroll to position [1148, 0]
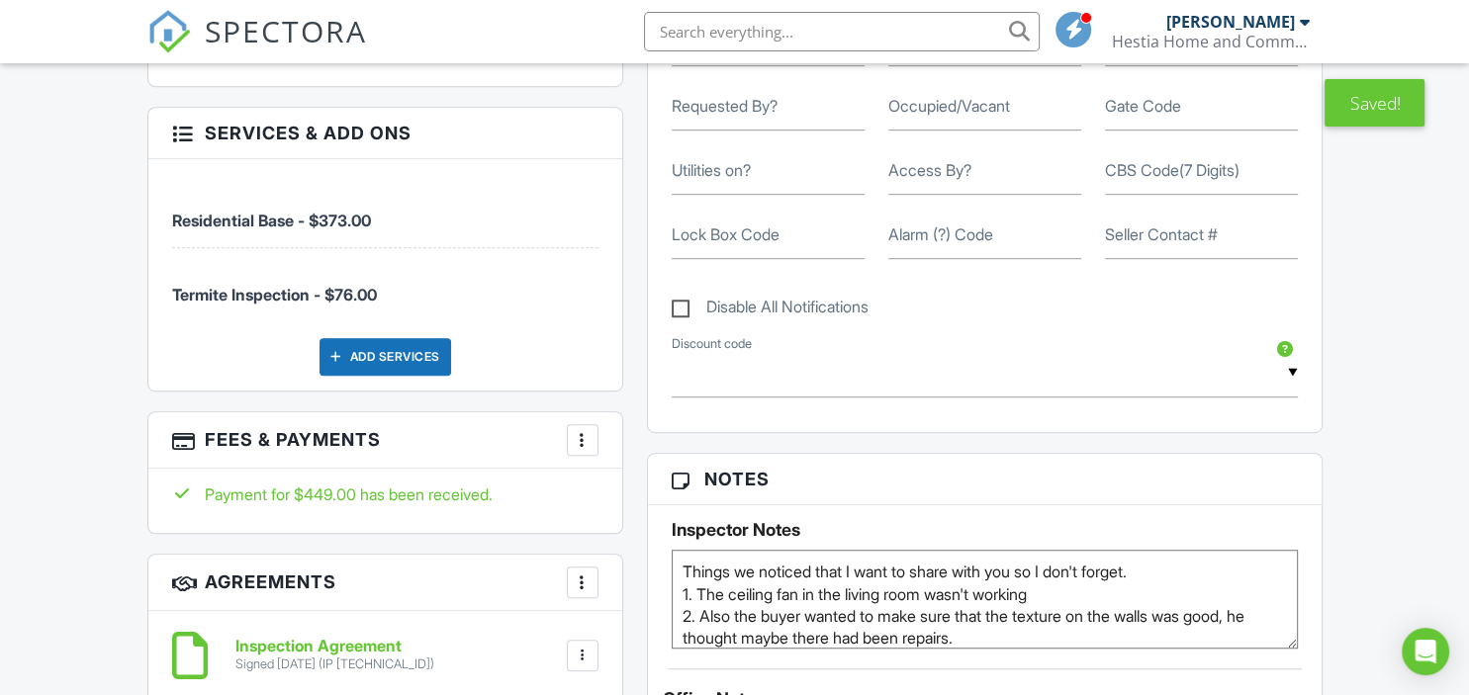
click at [585, 442] on div at bounding box center [583, 440] width 20 height 20
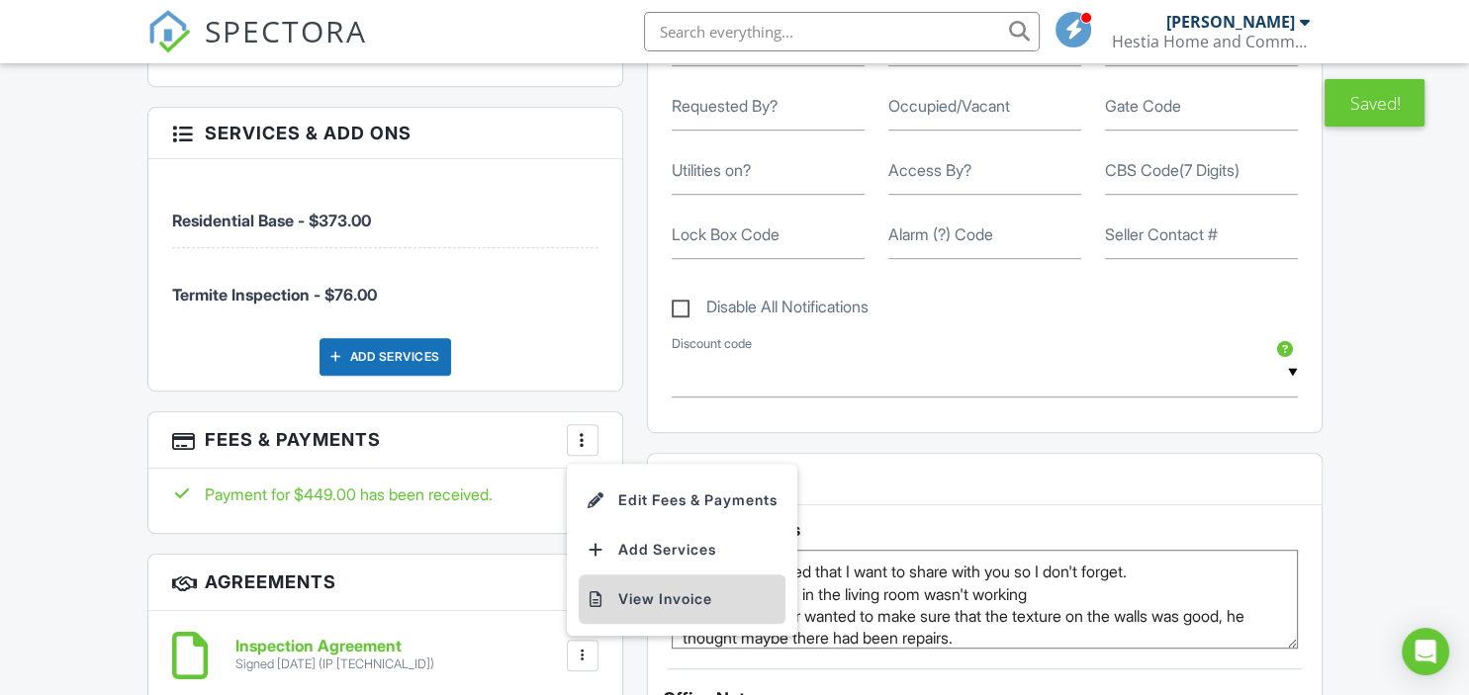
click at [655, 599] on li "View Invoice" at bounding box center [682, 599] width 207 height 49
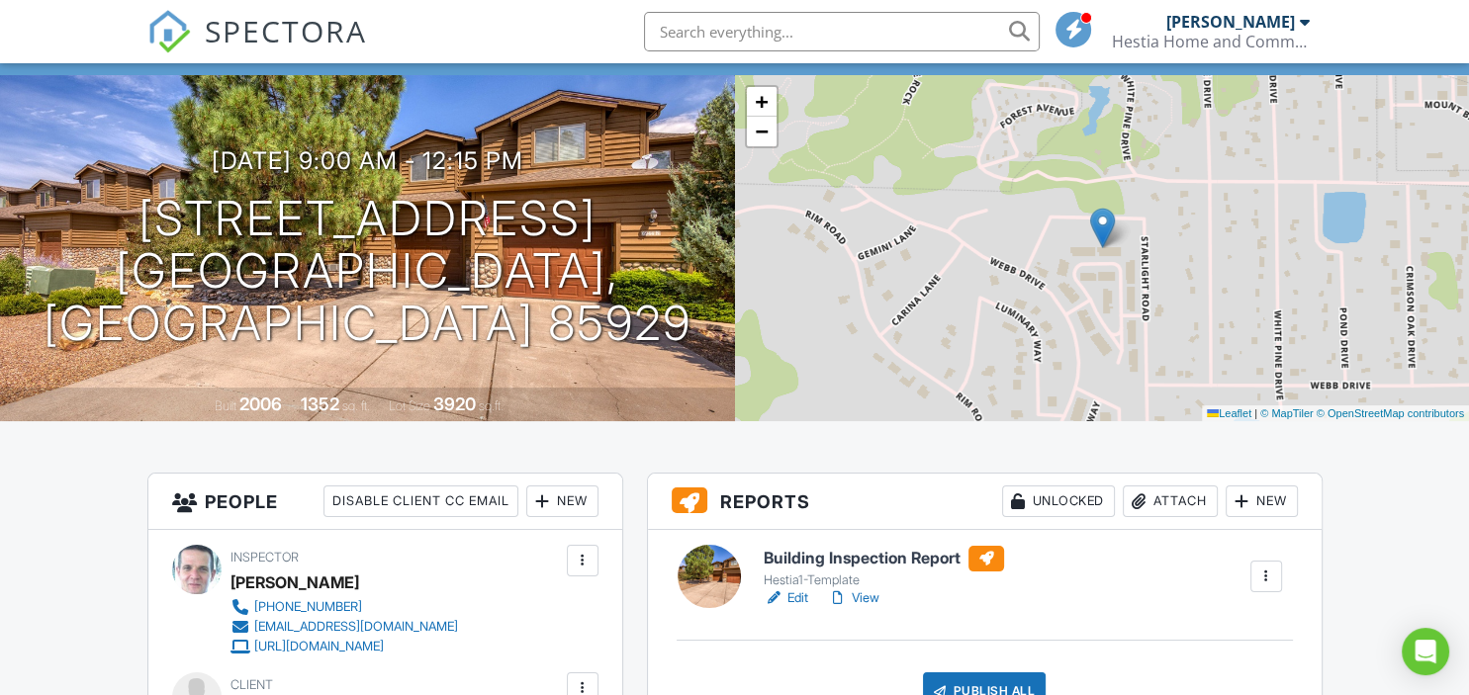
scroll to position [0, 0]
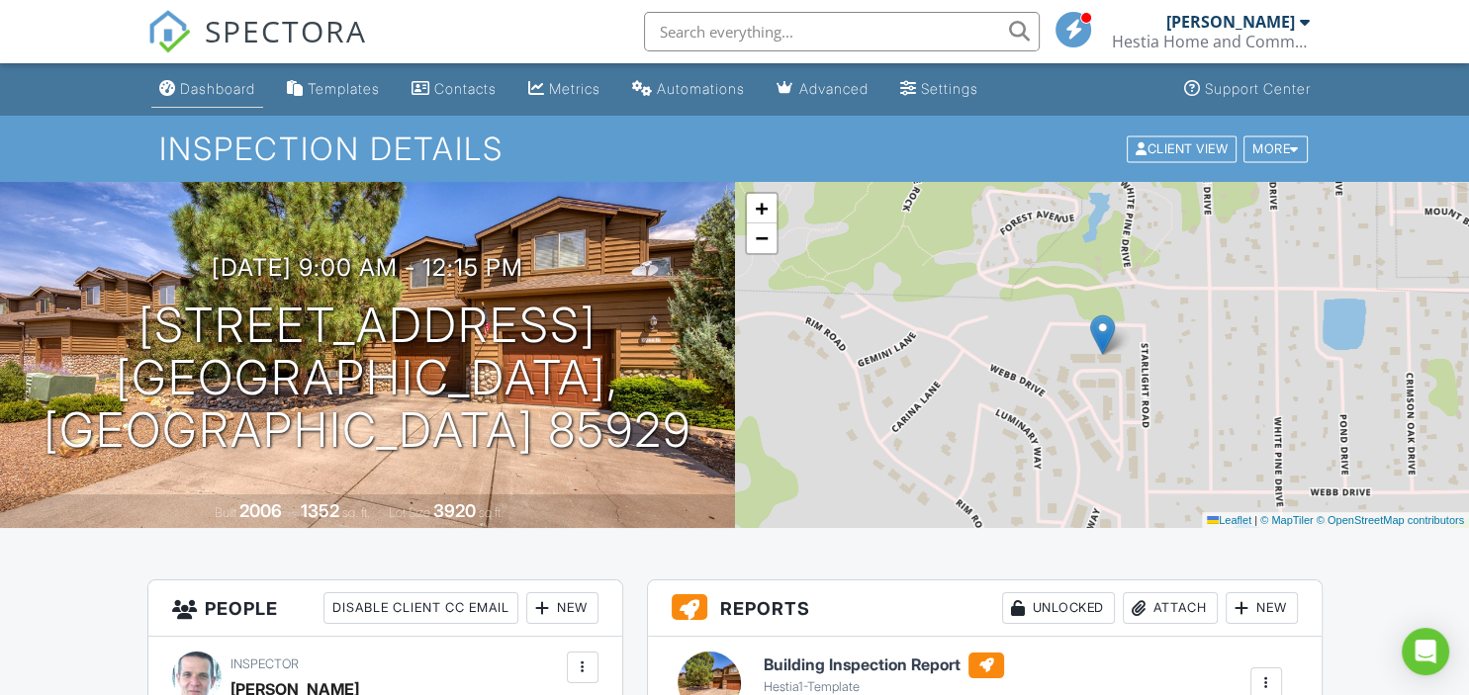
click at [216, 85] on div "Dashboard" at bounding box center [217, 88] width 75 height 17
